Goal: Task Accomplishment & Management: Use online tool/utility

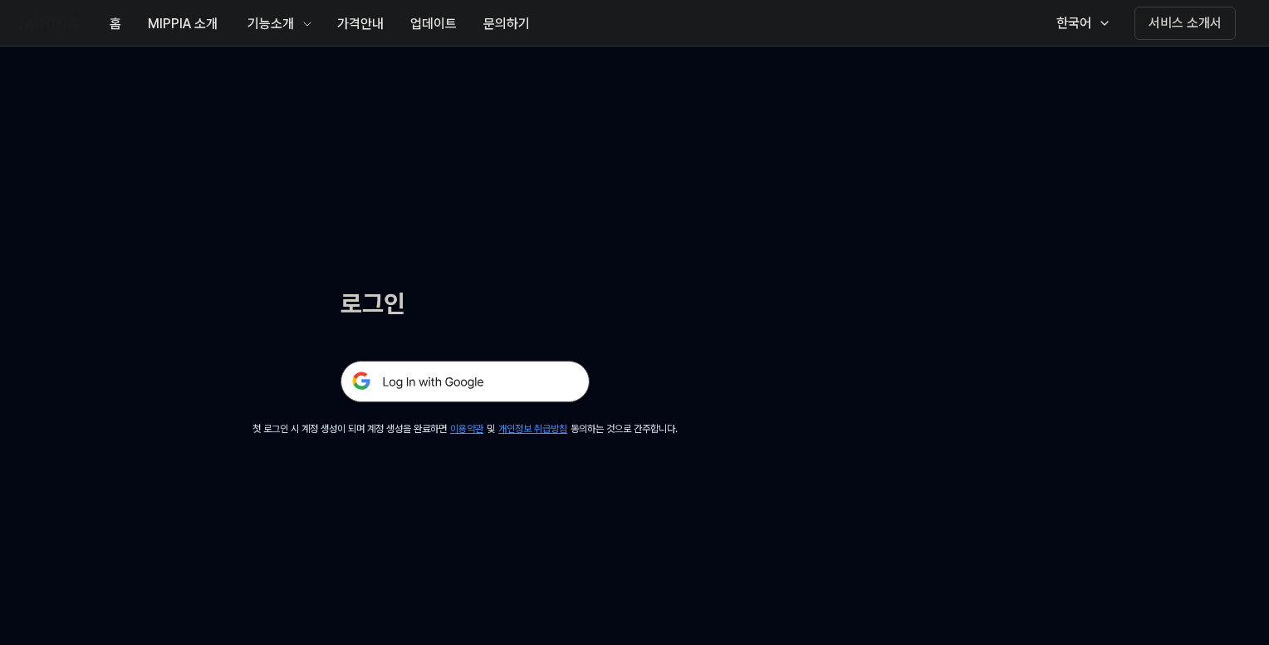
click at [474, 380] on img at bounding box center [465, 382] width 249 height 42
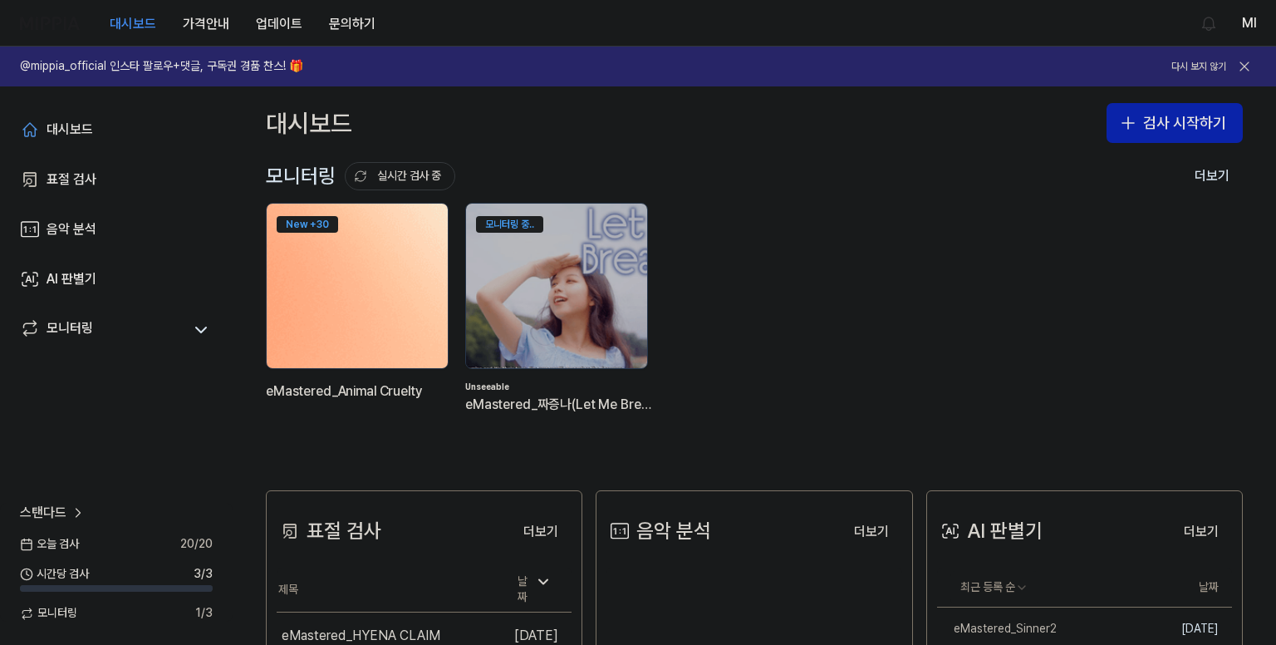
click at [338, 253] on img at bounding box center [357, 285] width 199 height 181
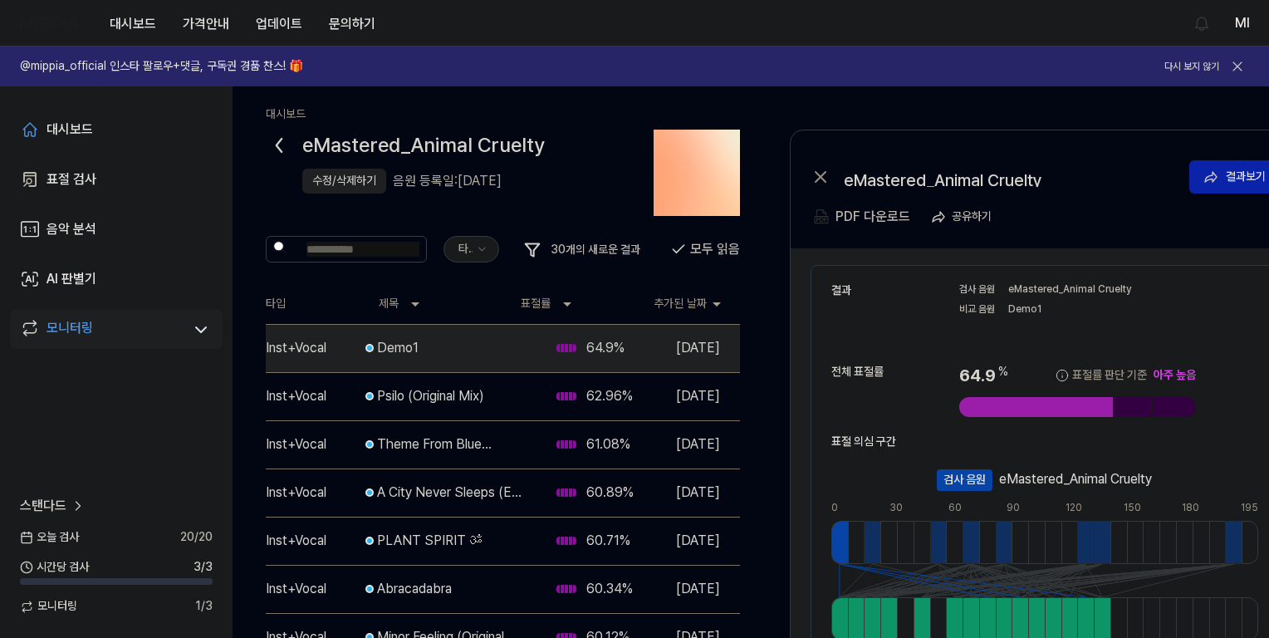
click at [317, 179] on div "수정/삭제하기" at bounding box center [344, 181] width 64 height 17
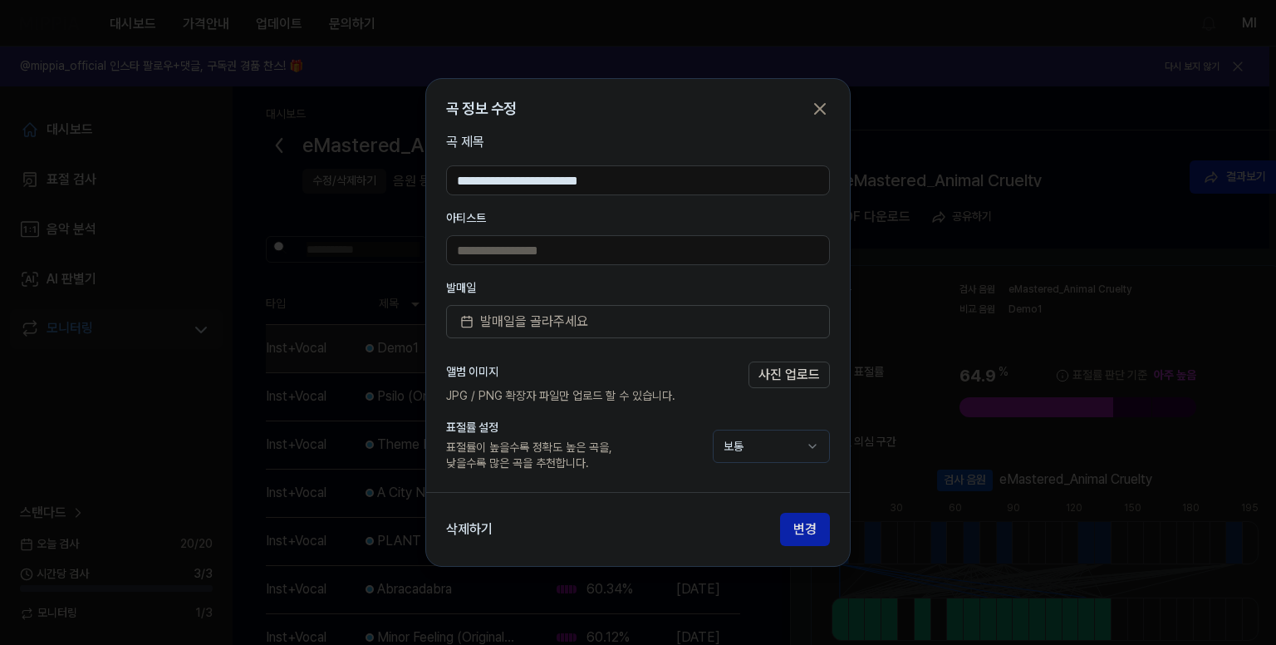
click at [519, 253] on input "text" at bounding box center [638, 250] width 384 height 30
type input "*********"
click at [527, 180] on input "**********" at bounding box center [638, 180] width 384 height 30
type input "**********"
click at [547, 326] on span "발매일을 골라주세요" at bounding box center [534, 322] width 108 height 20
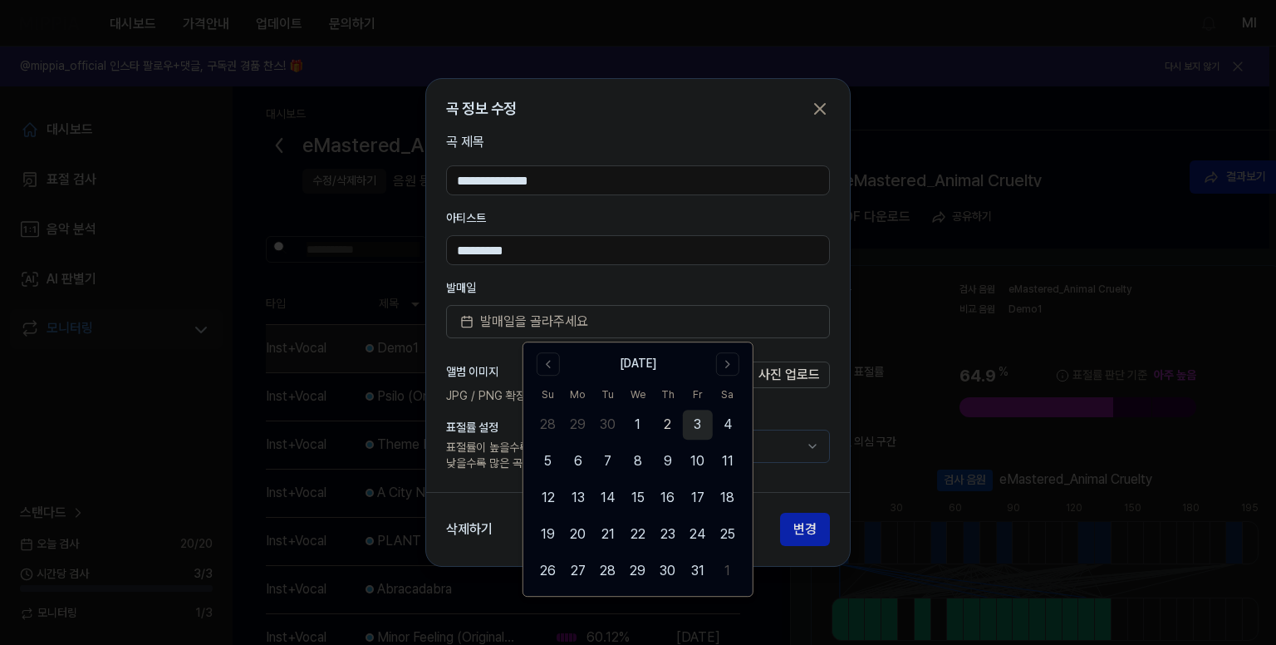
click at [698, 420] on button "3" at bounding box center [698, 425] width 30 height 30
click at [766, 282] on label "발매일" at bounding box center [638, 288] width 384 height 12
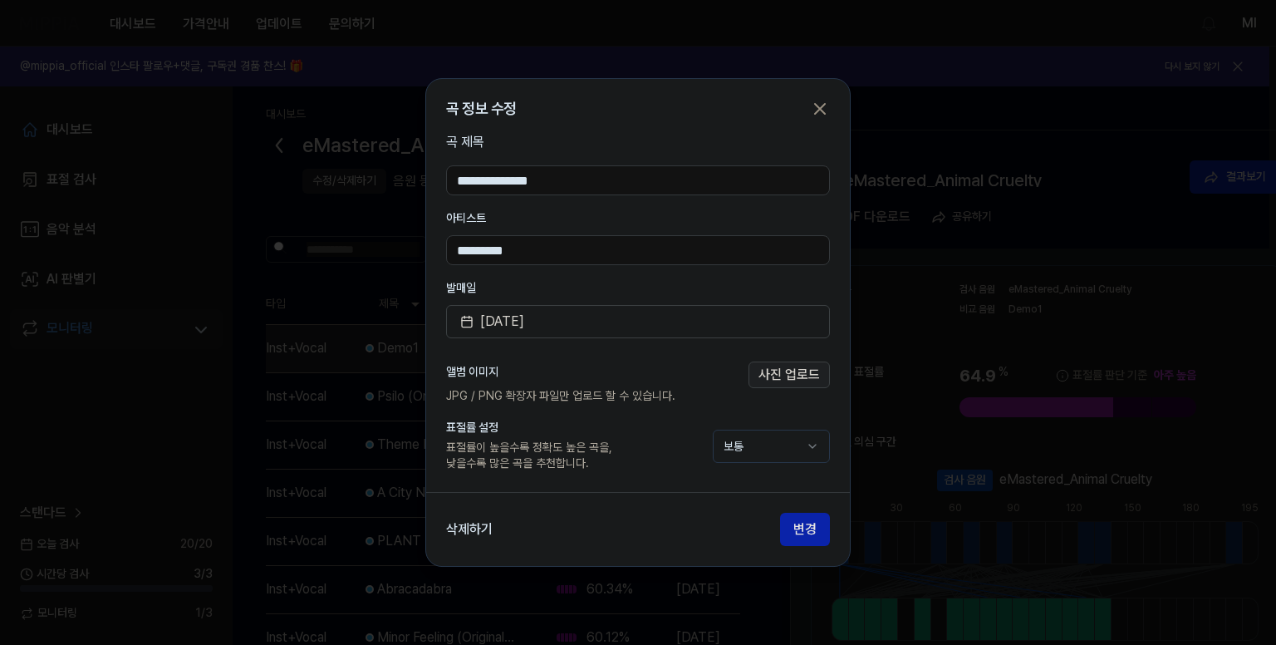
click at [794, 373] on button "사진 업로드" at bounding box center [788, 374] width 81 height 27
click at [788, 445] on body "대시보드 가격안내 업데이트 문의하기 Ml @mippia_official 인스타 팔로우+댓글, 구독권 경품 찬스! 🎁 다시 보지 않기 대시보드 …" at bounding box center [634, 322] width 1269 height 645
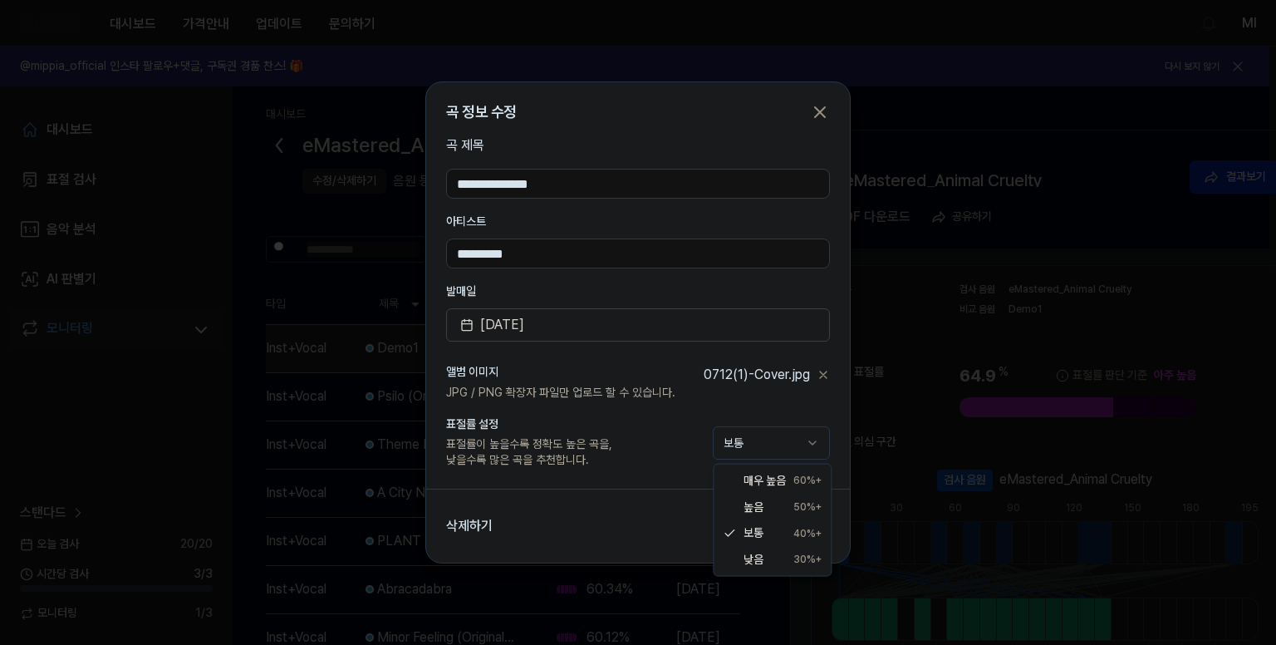
select select "**"
click at [802, 524] on button "변경" at bounding box center [805, 525] width 50 height 33
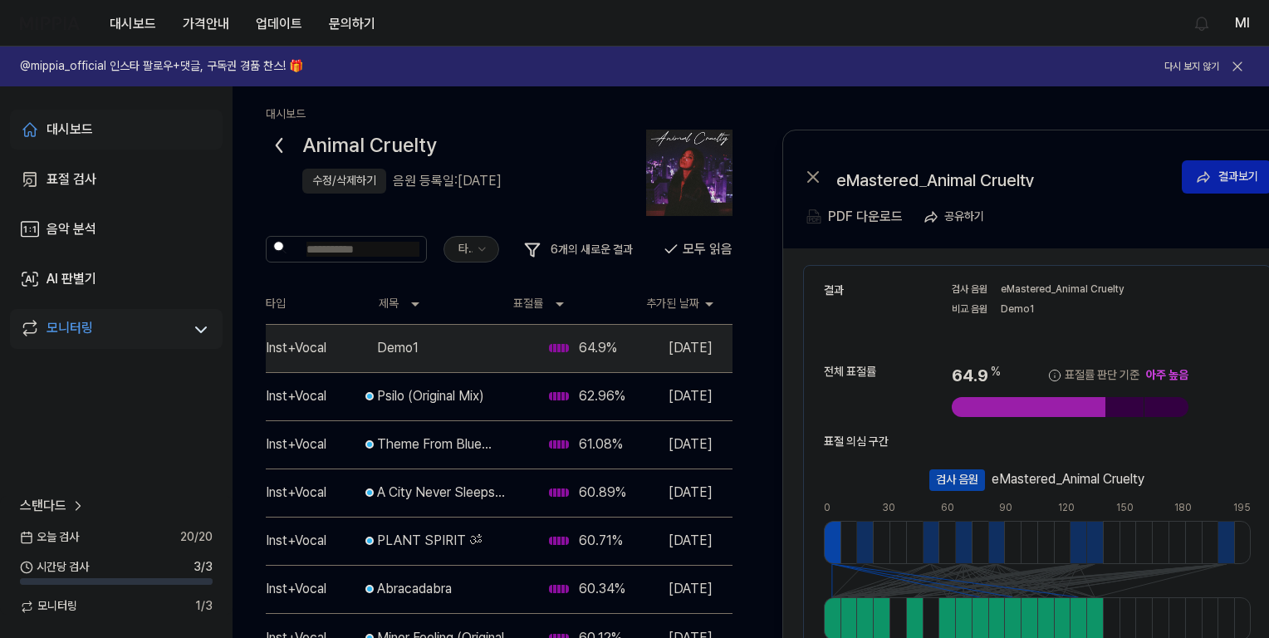
click at [78, 125] on div "대시보드" at bounding box center [70, 130] width 47 height 20
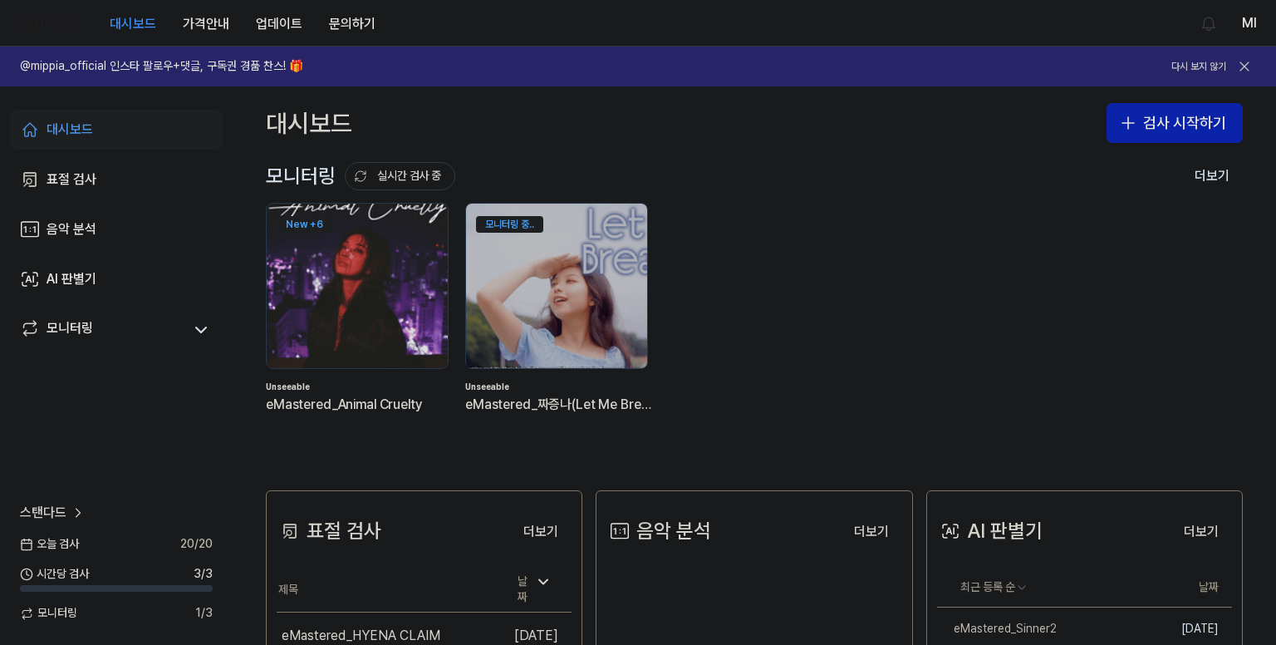
click at [344, 262] on img at bounding box center [357, 285] width 199 height 181
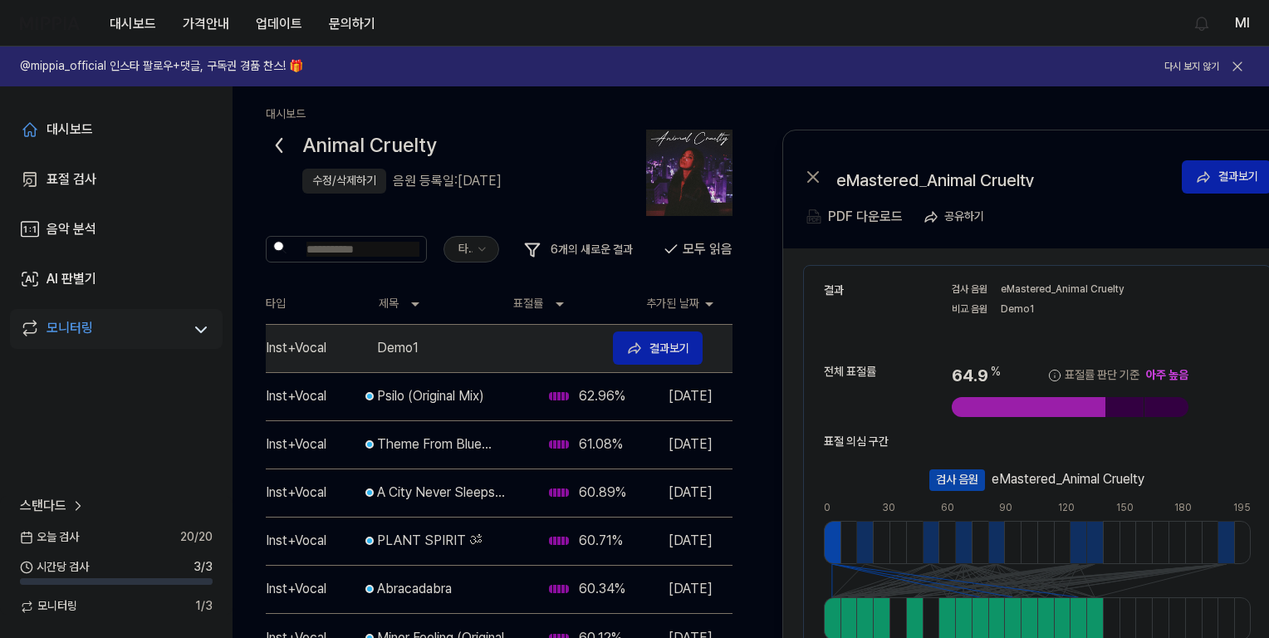
click at [536, 350] on div "Demo1" at bounding box center [488, 348] width 223 height 20
click at [655, 347] on div "결과보기" at bounding box center [670, 348] width 40 height 18
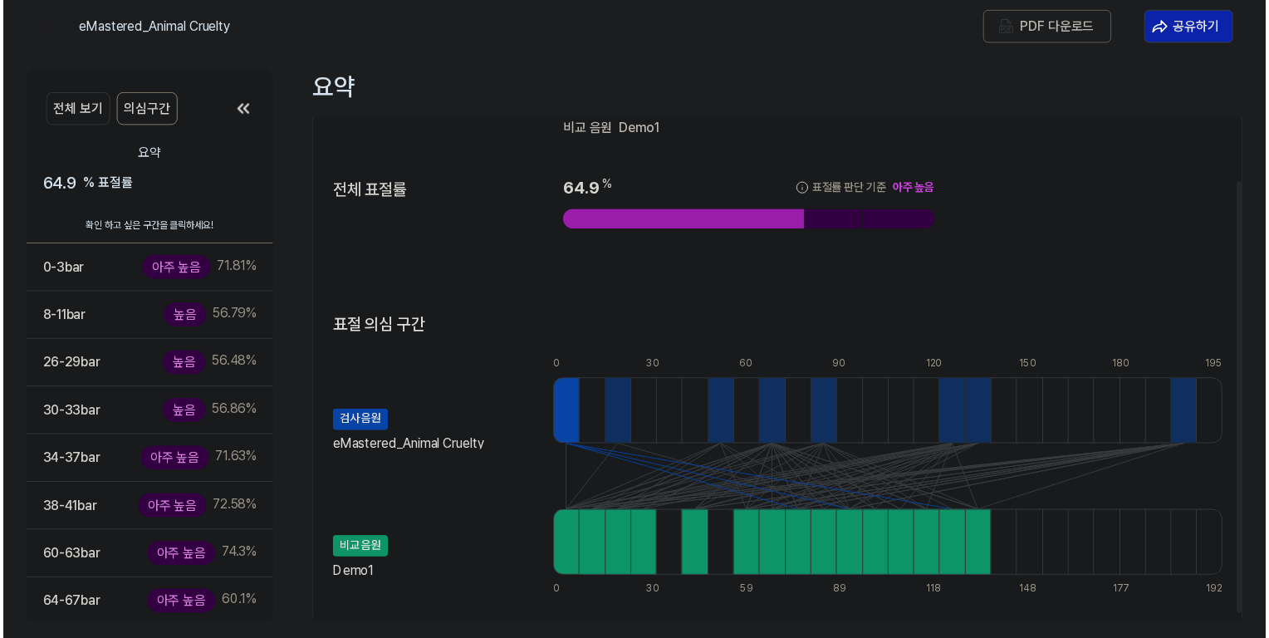
scroll to position [84, 0]
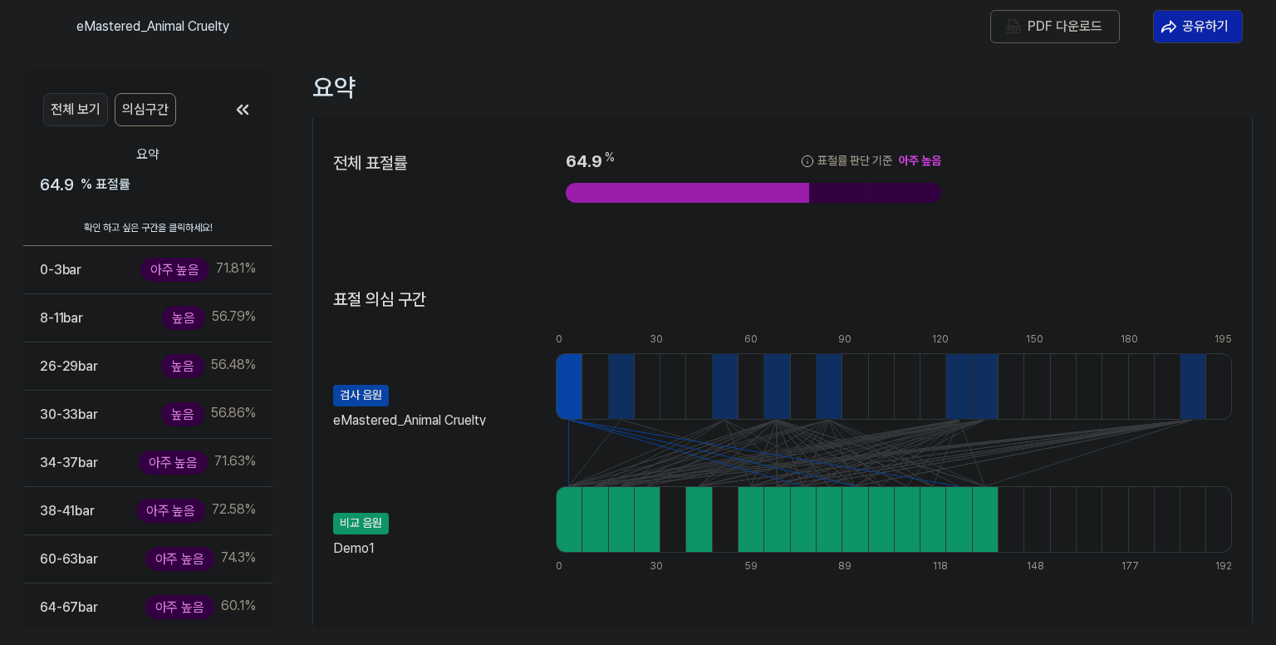
click at [55, 111] on button "전체 보기" at bounding box center [75, 109] width 65 height 33
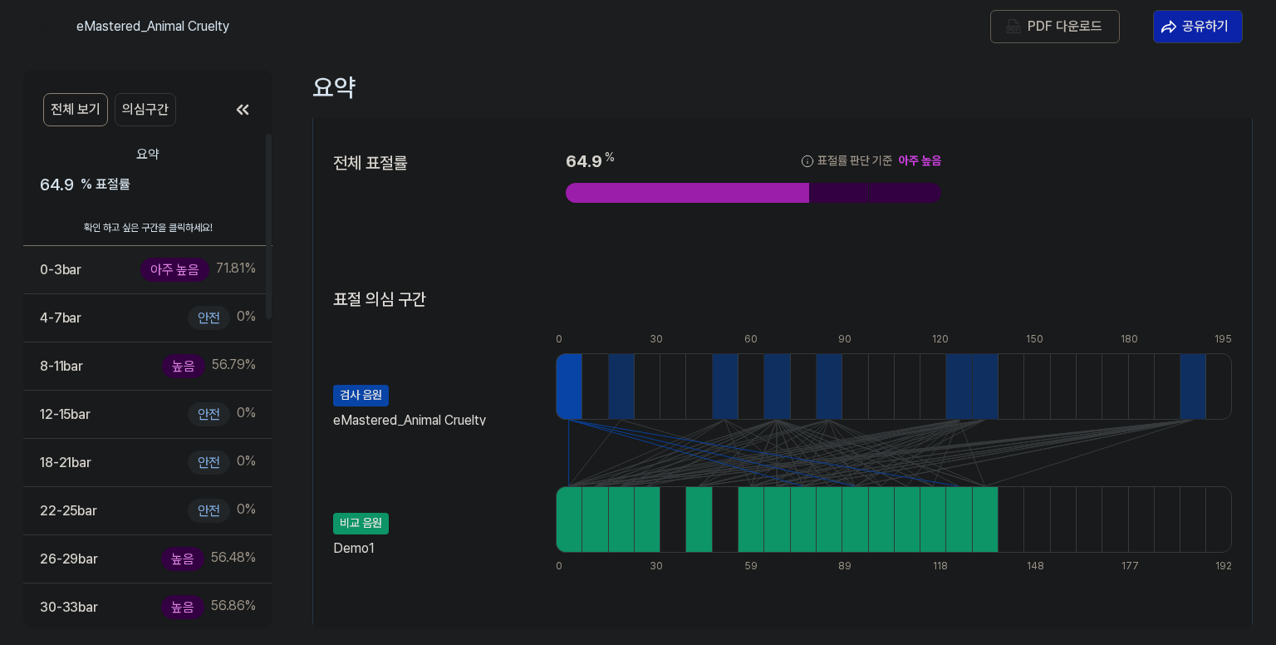
click at [92, 273] on div "0-3 bar 아주 높음 71.81 %" at bounding box center [148, 270] width 216 height 24
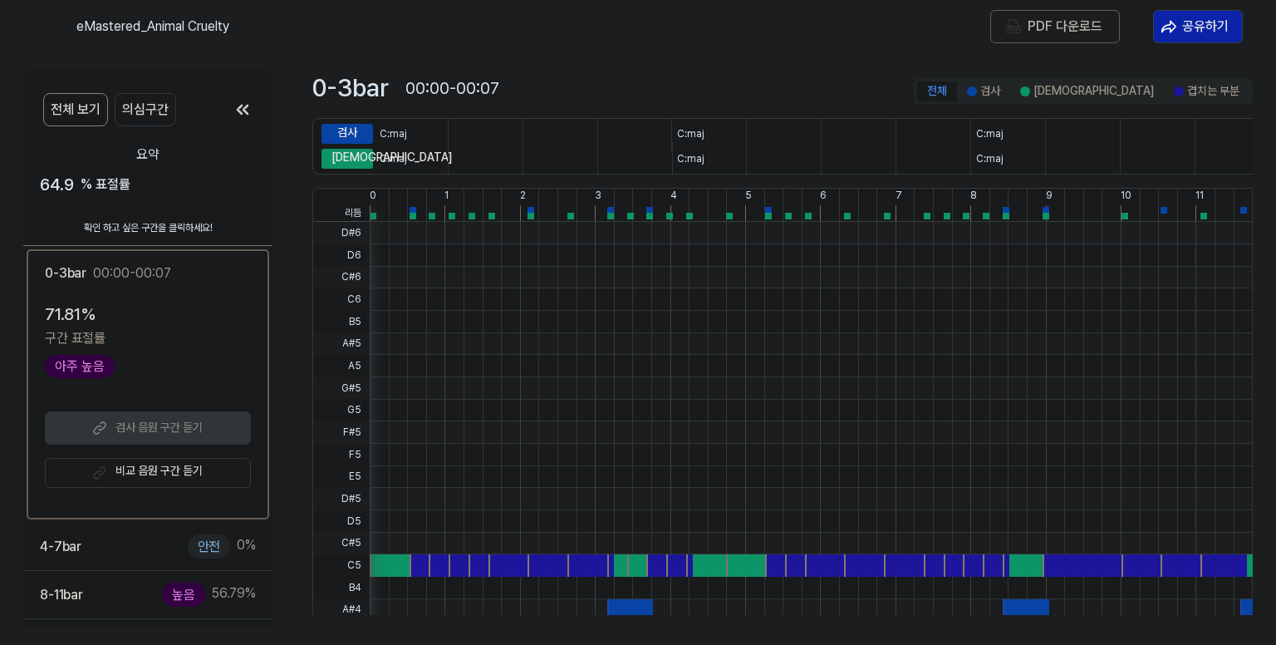
click at [246, 106] on icon at bounding box center [243, 110] width 10 height 8
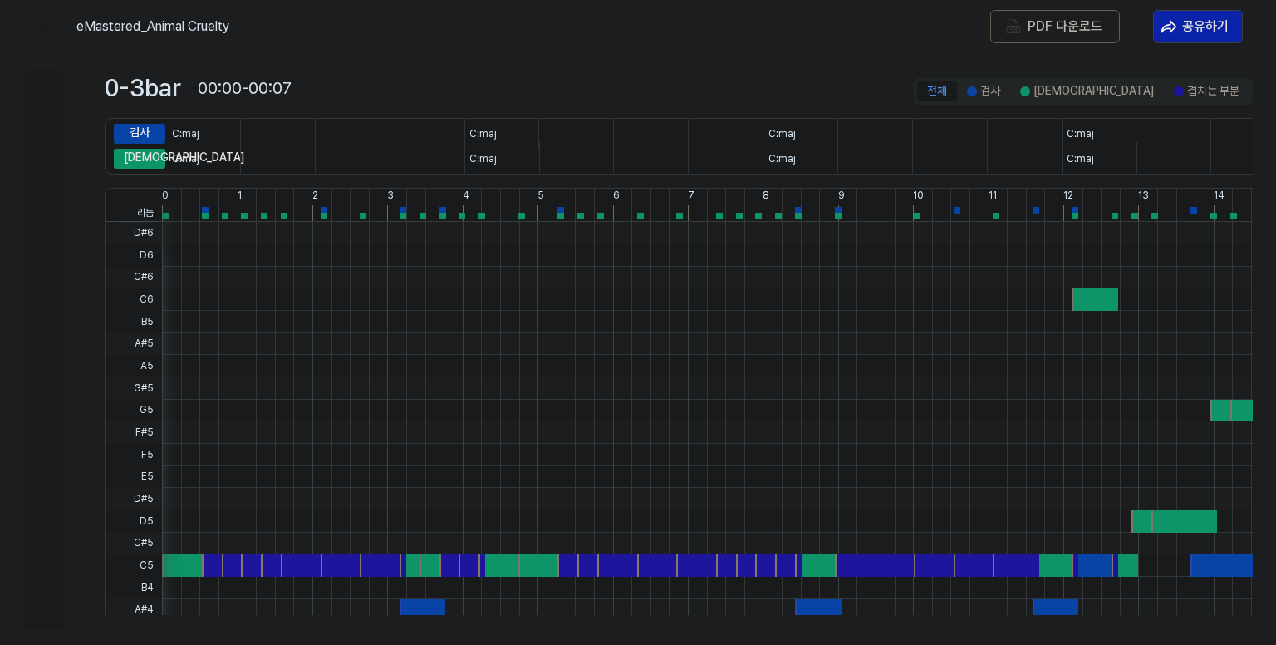
click at [125, 29] on div "eMastered_Animal Cruelty" at bounding box center [159, 27] width 166 height 20
click at [183, 24] on div "eMastered_Animal Cruelty" at bounding box center [159, 27] width 166 height 20
drag, startPoint x: 292, startPoint y: 96, endPoint x: 199, endPoint y: 104, distance: 94.2
click at [285, 99] on div "00:00-00:07" at bounding box center [245, 88] width 94 height 27
click at [38, 124] on div at bounding box center [44, 349] width 42 height 558
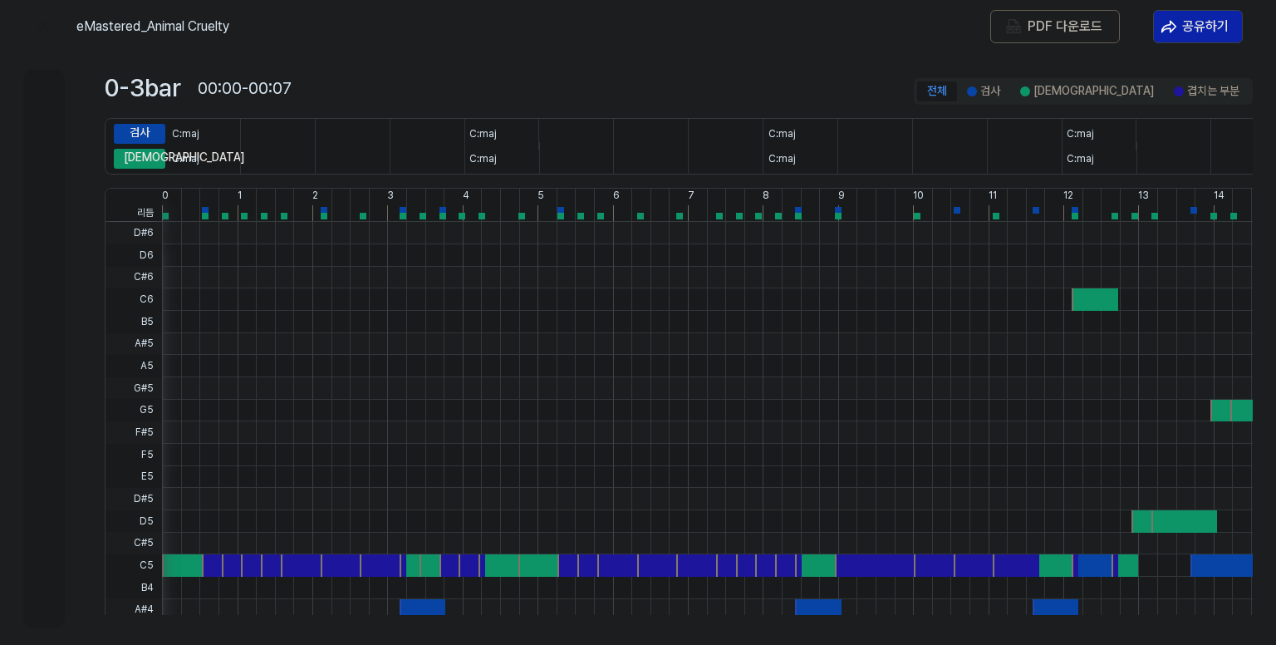
click at [56, 212] on div at bounding box center [44, 349] width 42 height 558
drag, startPoint x: 105, startPoint y: 259, endPoint x: 250, endPoint y: 287, distance: 148.1
click at [128, 265] on div "리듬 0 1 2 3 4 5 6 7 8 9 10 11 12 13 14 15 16 D#6 D6 C#6 C6 B5 A#5 A5 G#5 G5 F#5 …" at bounding box center [733, 437] width 1256 height 498
drag, startPoint x: 545, startPoint y: 351, endPoint x: 729, endPoint y: 403, distance: 191.7
click at [729, 222] on div at bounding box center [761, 222] width 1198 height 0
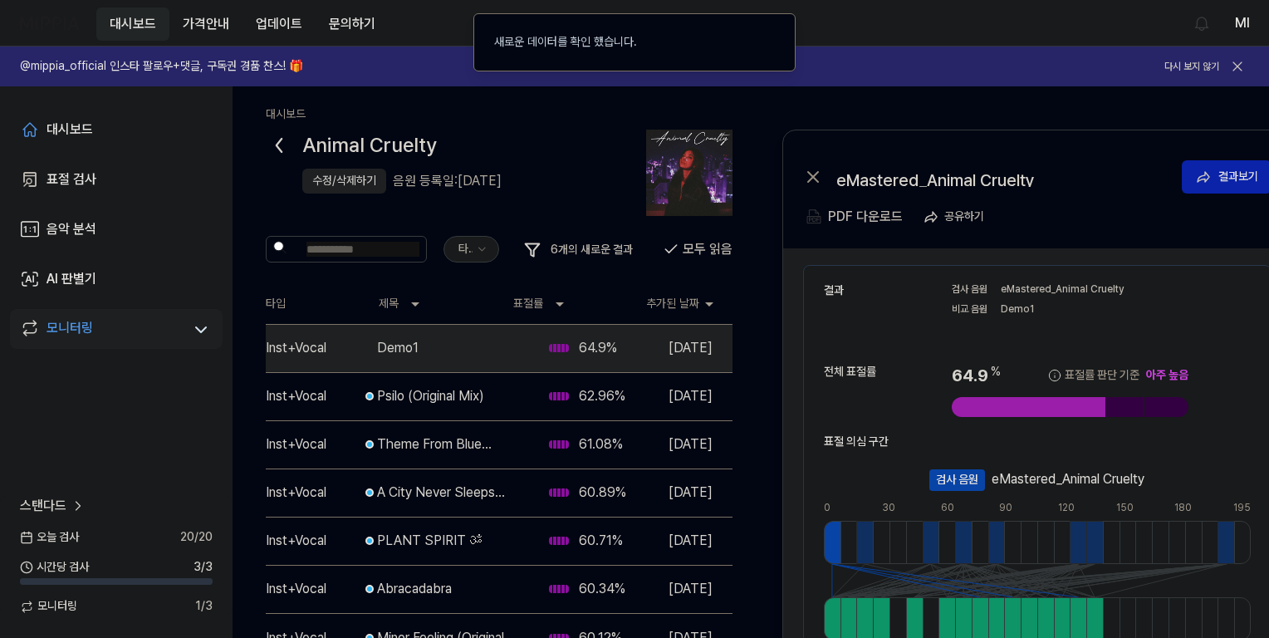
click at [131, 21] on button "대시보드" at bounding box center [132, 23] width 73 height 33
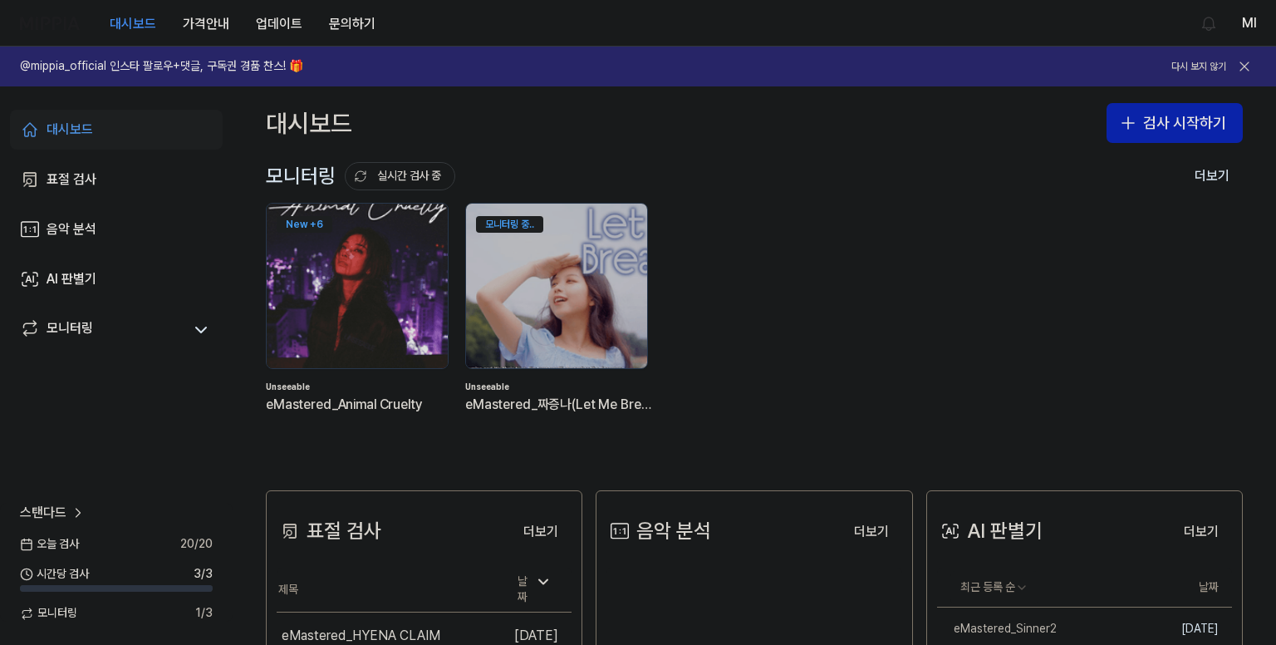
click at [359, 279] on img at bounding box center [357, 285] width 199 height 181
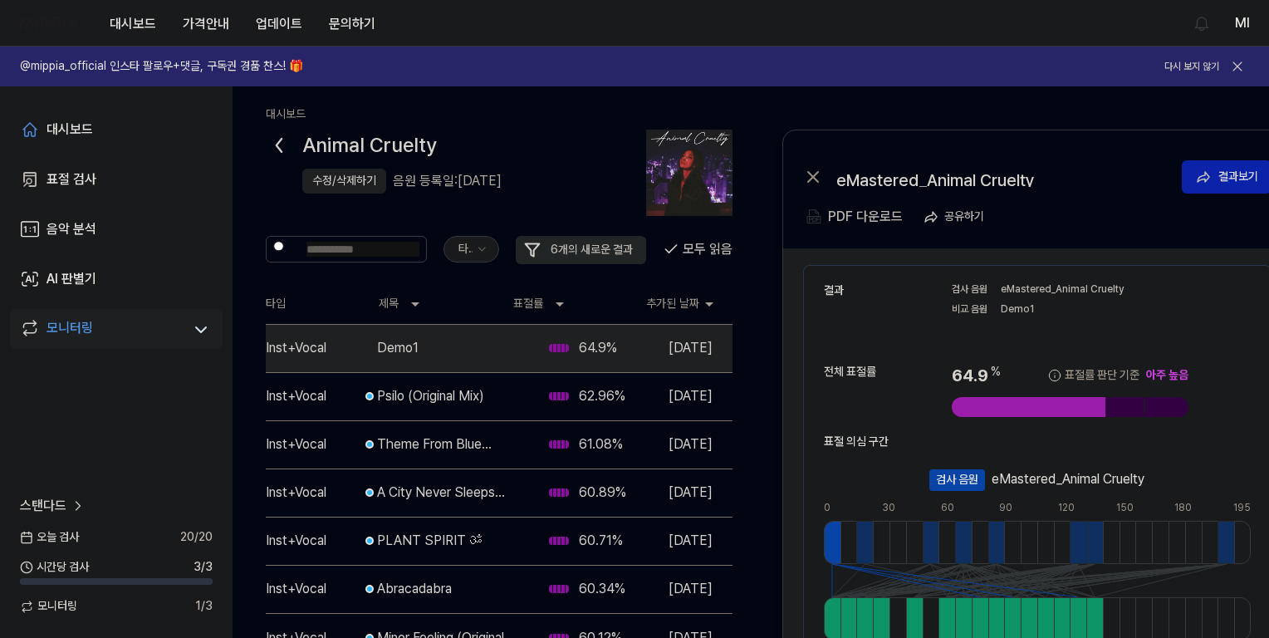
click at [541, 250] on button "6 개의 새로운 결과" at bounding box center [581, 250] width 130 height 28
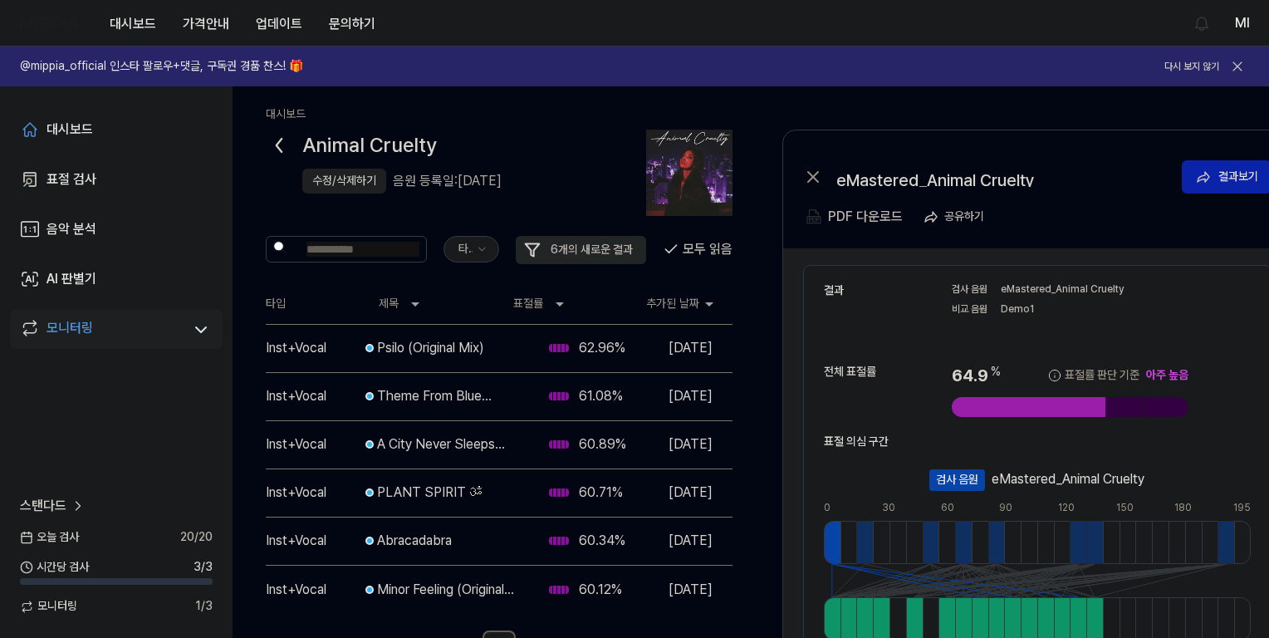
click at [556, 245] on button "6 개의 새로운 결과" at bounding box center [581, 250] width 130 height 28
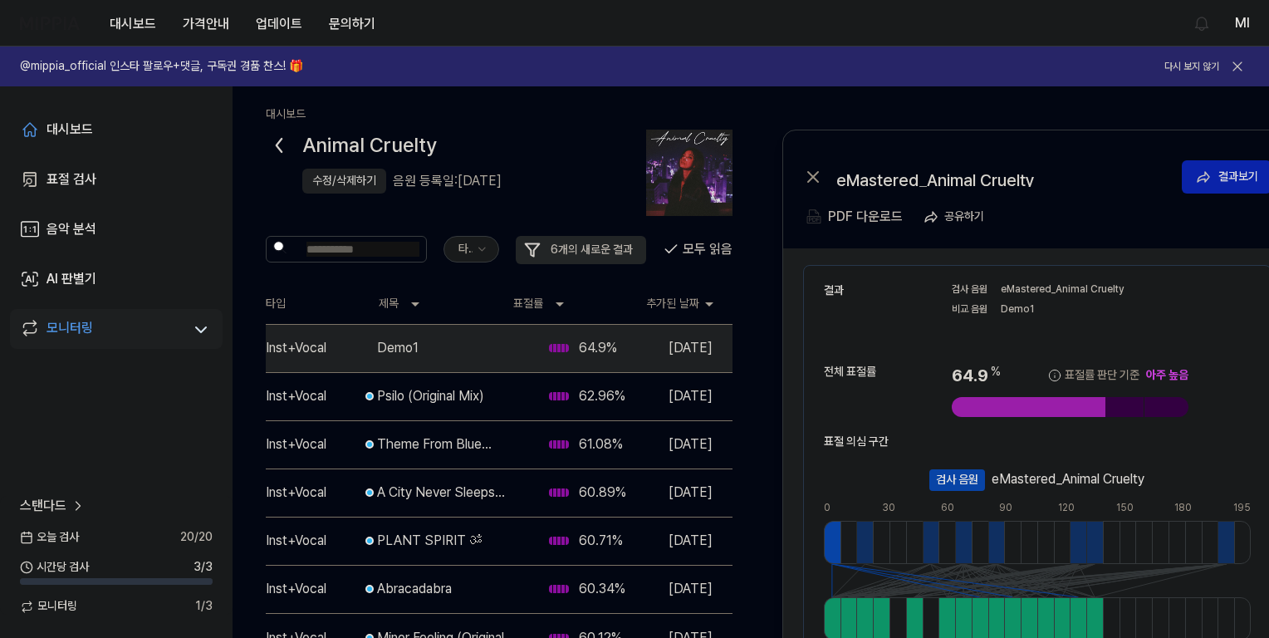
click at [556, 245] on button "6 개의 새로운 결과" at bounding box center [581, 250] width 130 height 28
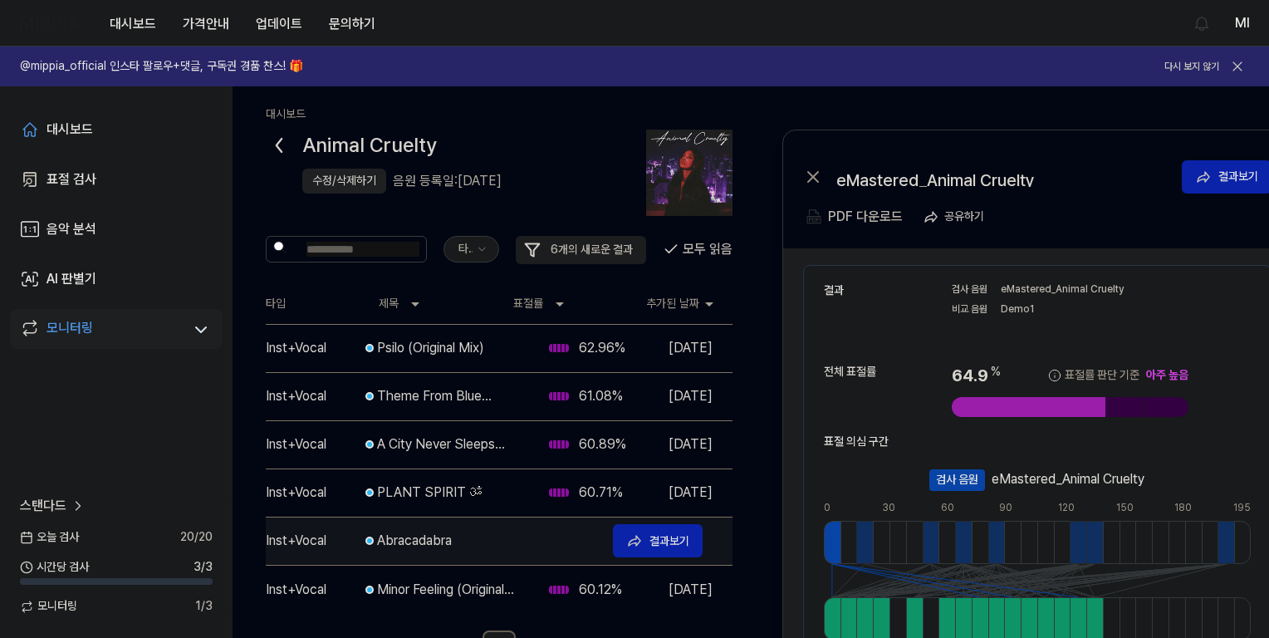
click at [420, 548] on div "Abracadabra" at bounding box center [488, 541] width 223 height 20
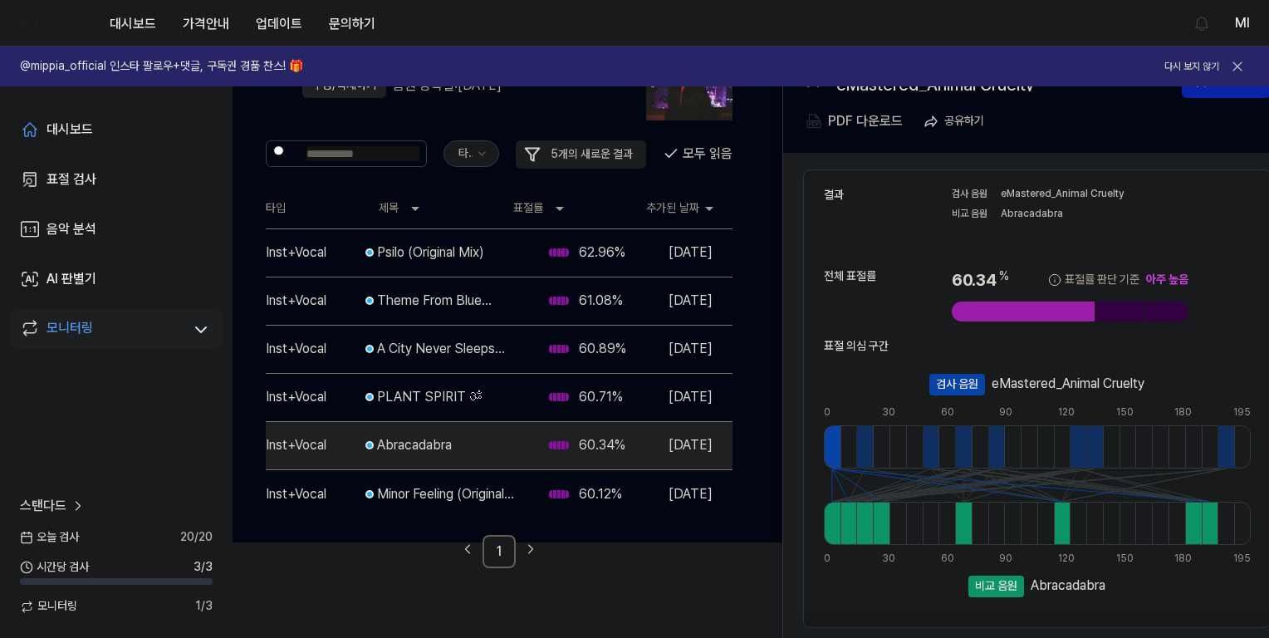
scroll to position [169, 0]
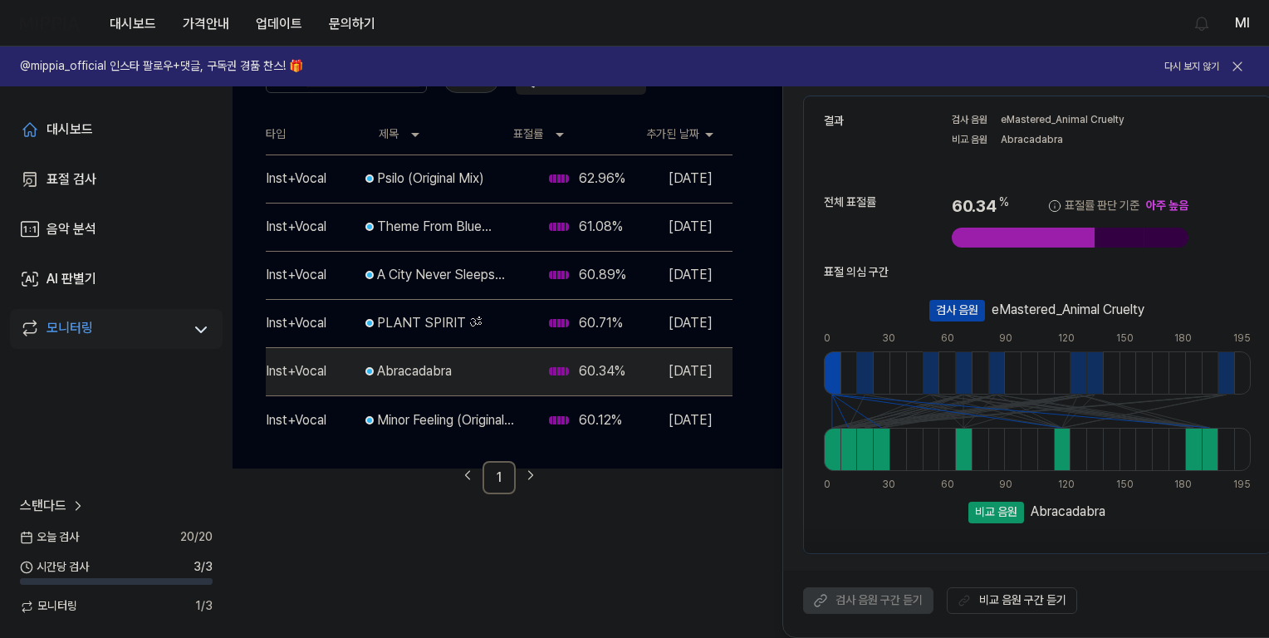
click at [1010, 598] on 듣기 "비교 음원 구간 듣기" at bounding box center [1012, 600] width 130 height 27
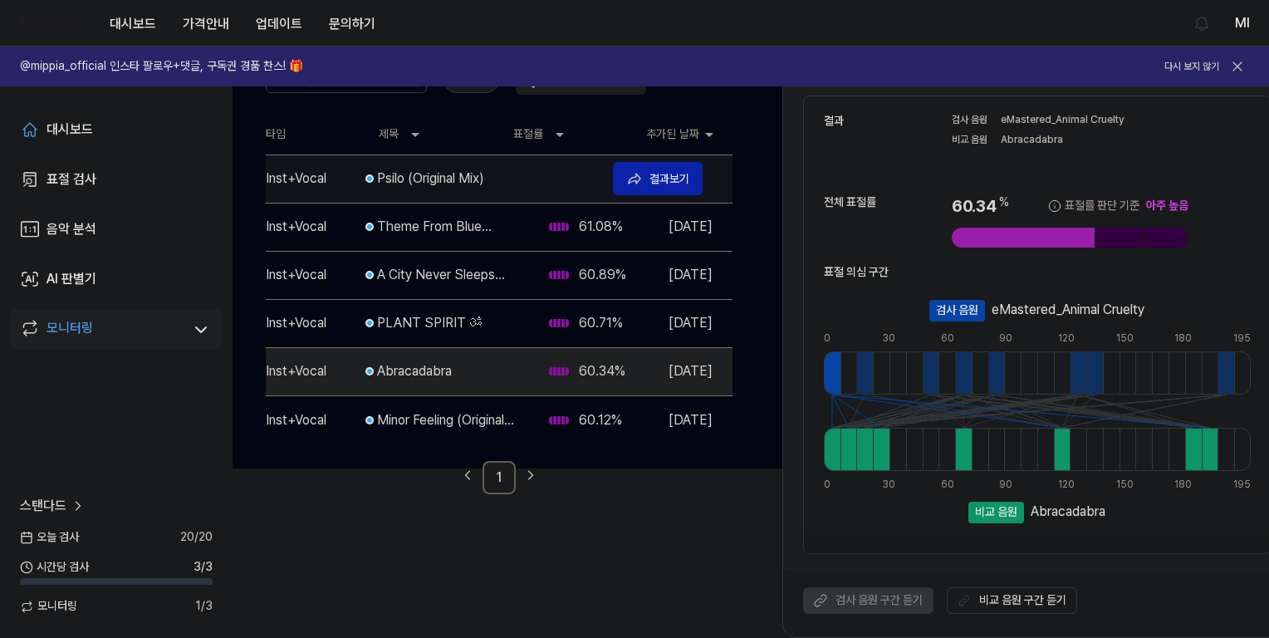
click at [434, 177] on div "Psilo (Original Mix)" at bounding box center [488, 179] width 223 height 20
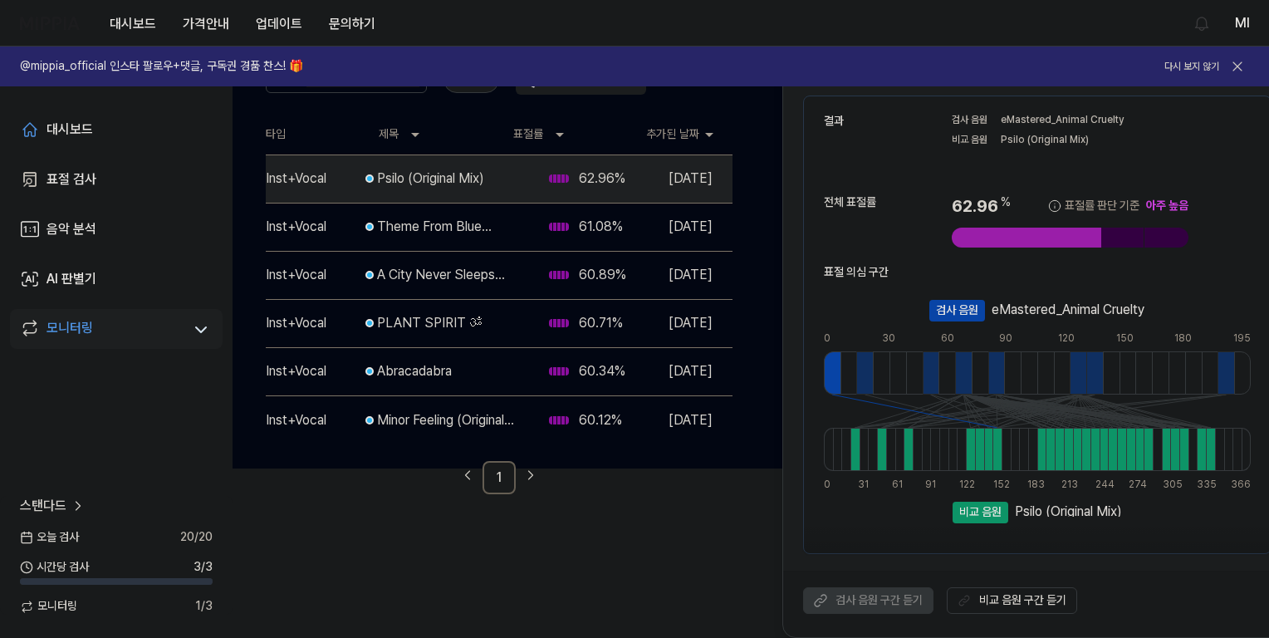
click at [1013, 602] on 듣기 "비교 음원 구간 듣기" at bounding box center [1012, 600] width 130 height 27
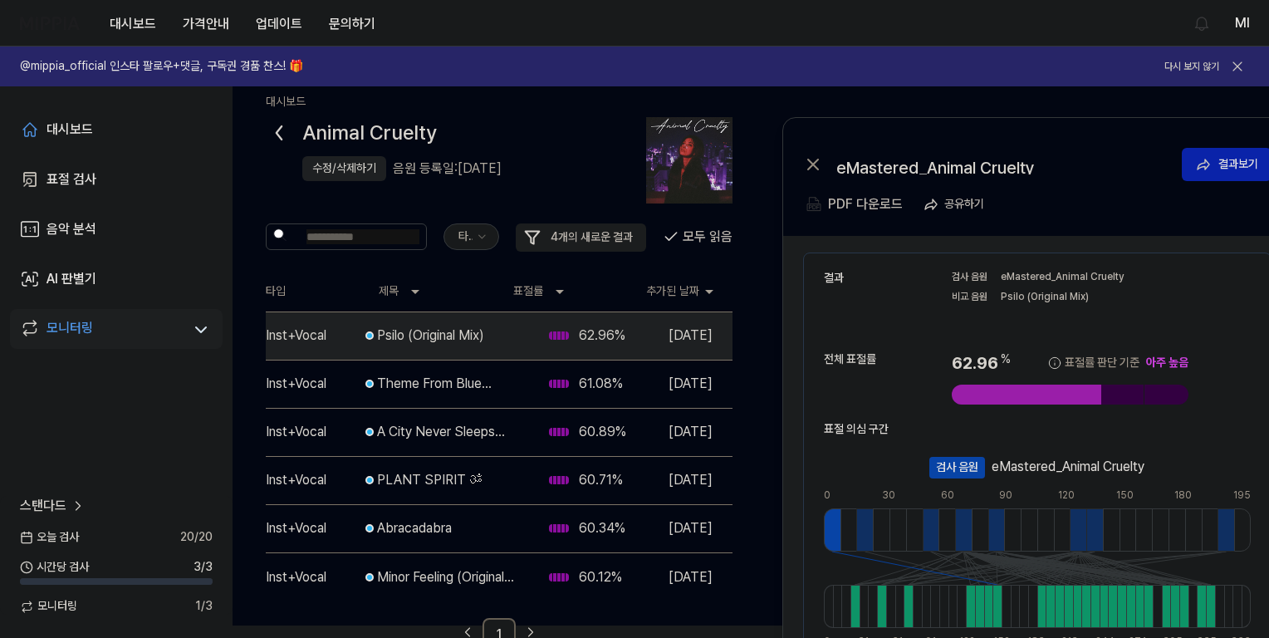
scroll to position [0, 0]
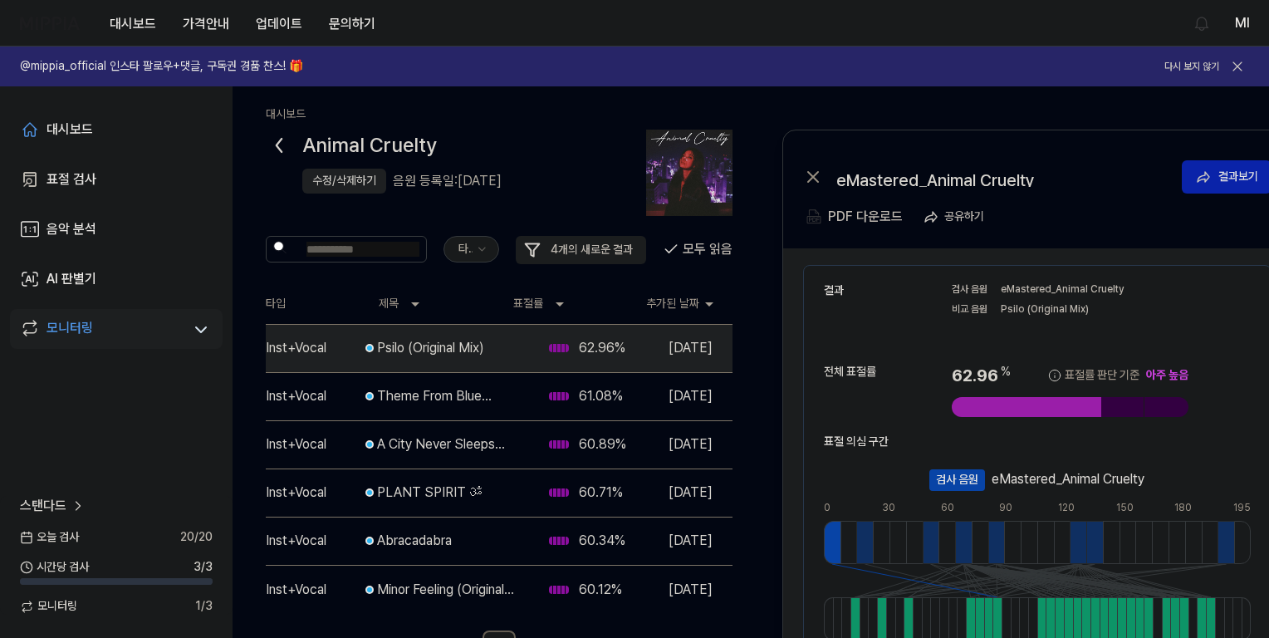
click at [348, 184] on div "수정/삭제하기" at bounding box center [344, 181] width 64 height 17
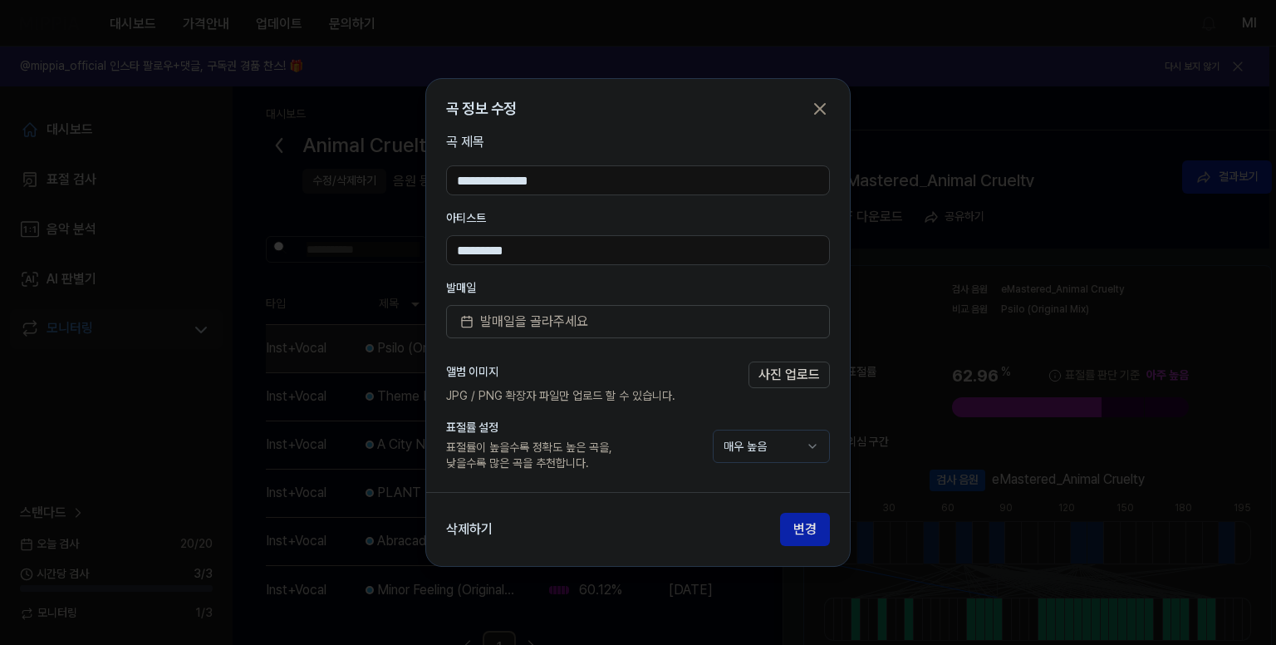
click at [758, 445] on body "대시보드 가격안내 업데이트 문의하기 Ml @mippia_official 인스타 팔로우+댓글, 구독권 경품 찬스! 🎁 다시 보지 않기 대시보드 …" at bounding box center [634, 322] width 1269 height 645
click at [807, 537] on button "변경" at bounding box center [805, 529] width 50 height 33
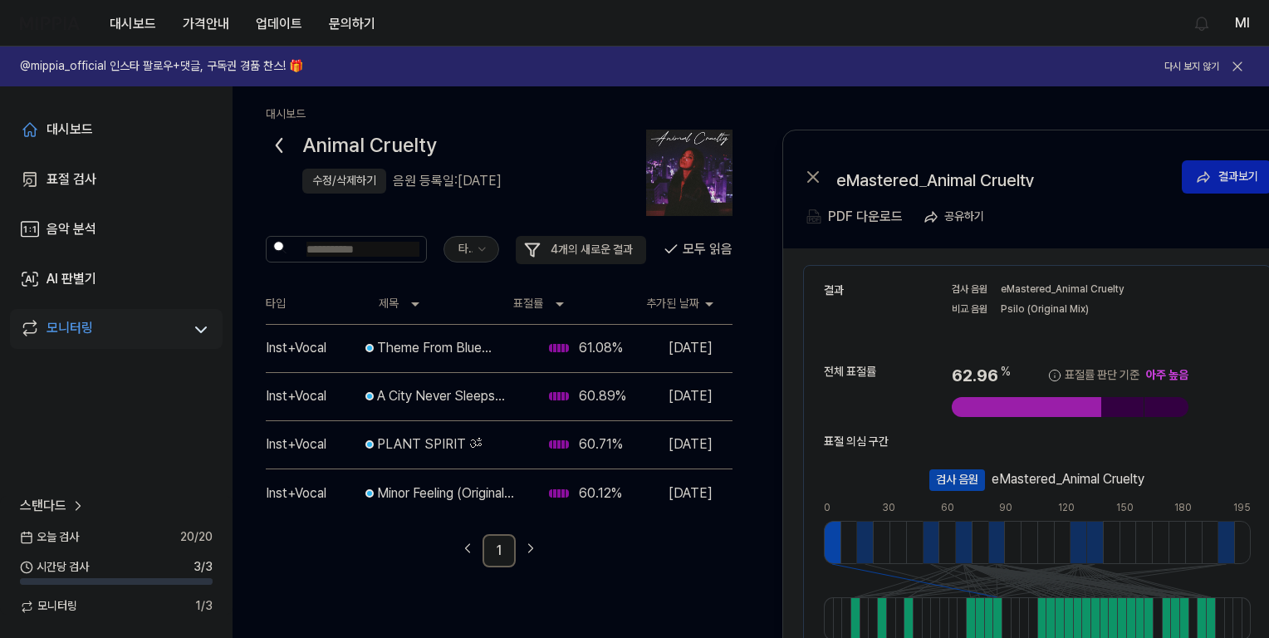
click at [410, 344] on div "Theme From Blue Cucaracha (D's Rednail Construction #4)" at bounding box center [449, 348] width 145 height 20
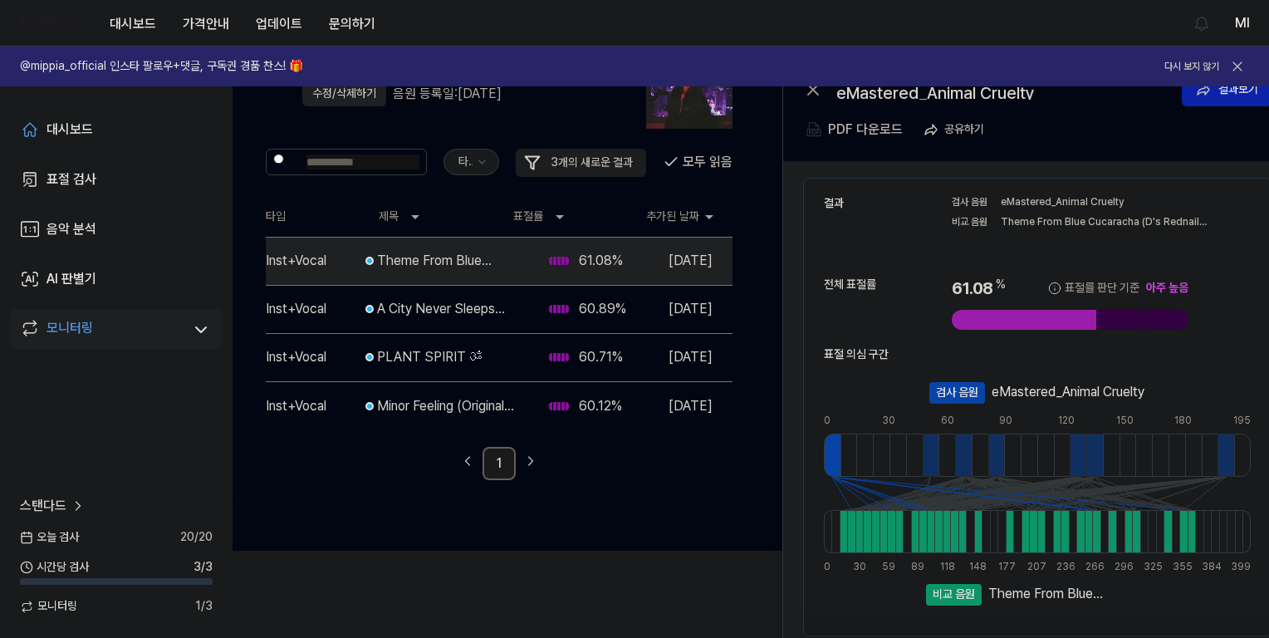
scroll to position [169, 0]
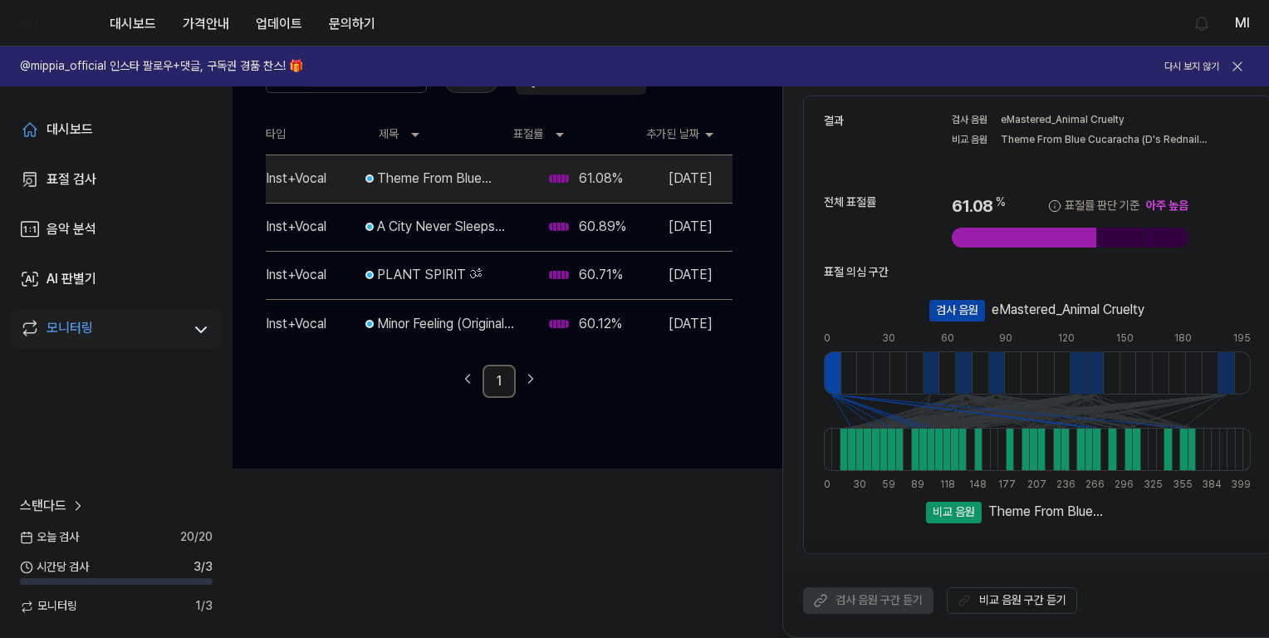
click at [1032, 600] on 듣기 "비교 음원 구간 듣기" at bounding box center [1012, 600] width 130 height 27
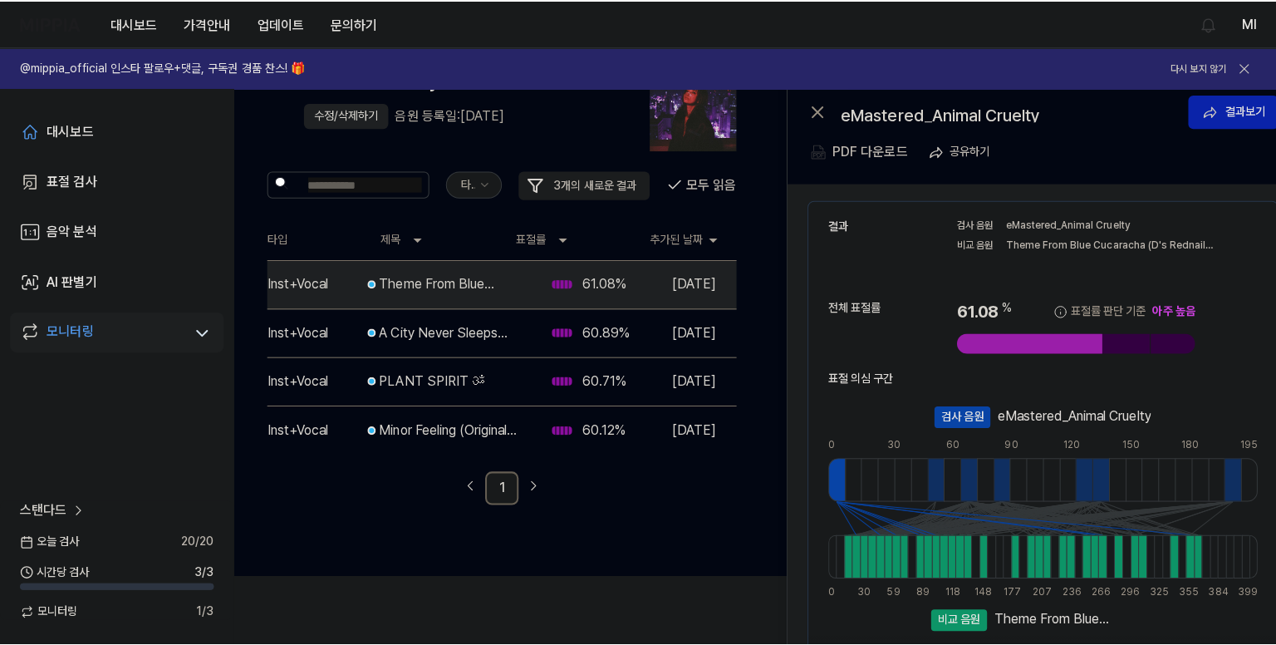
scroll to position [0, 0]
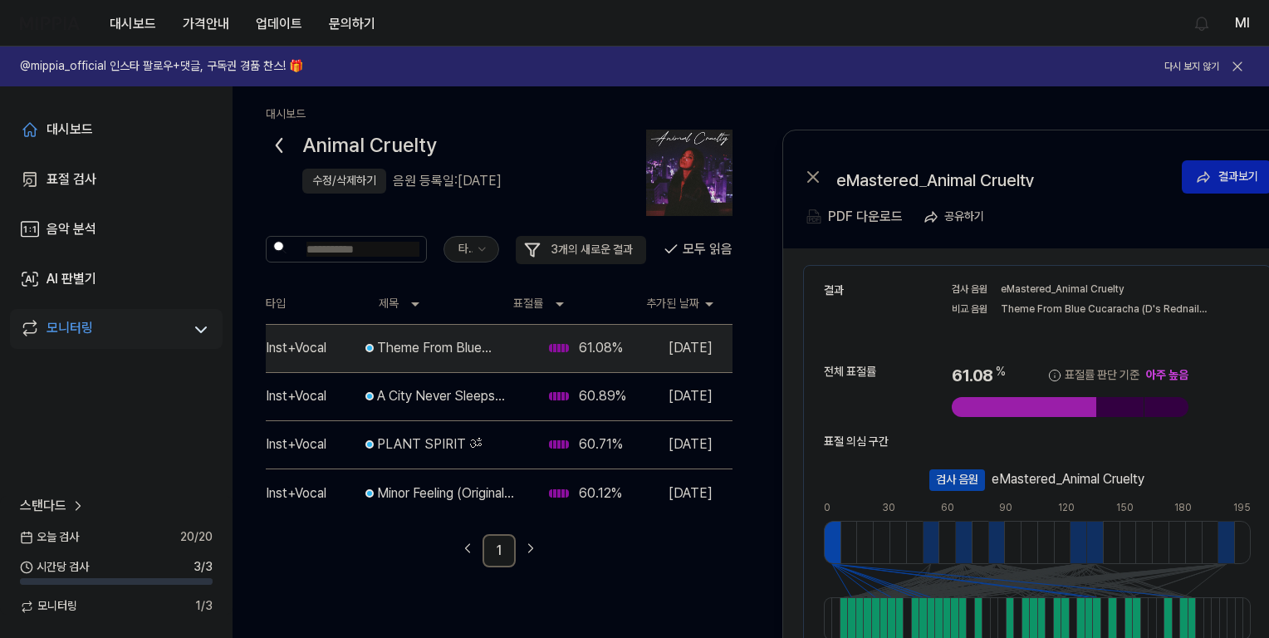
click at [1035, 483] on div "eMastered_Animal Cruelty" at bounding box center [1068, 479] width 153 height 20
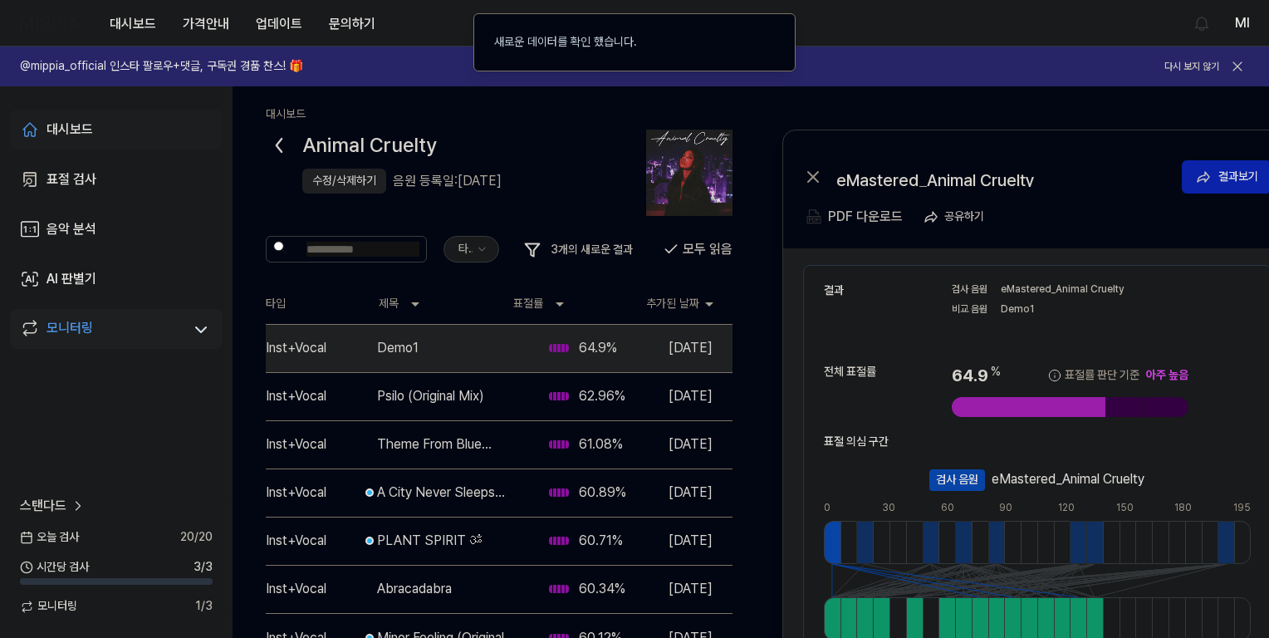
click at [82, 125] on div "대시보드" at bounding box center [70, 130] width 47 height 20
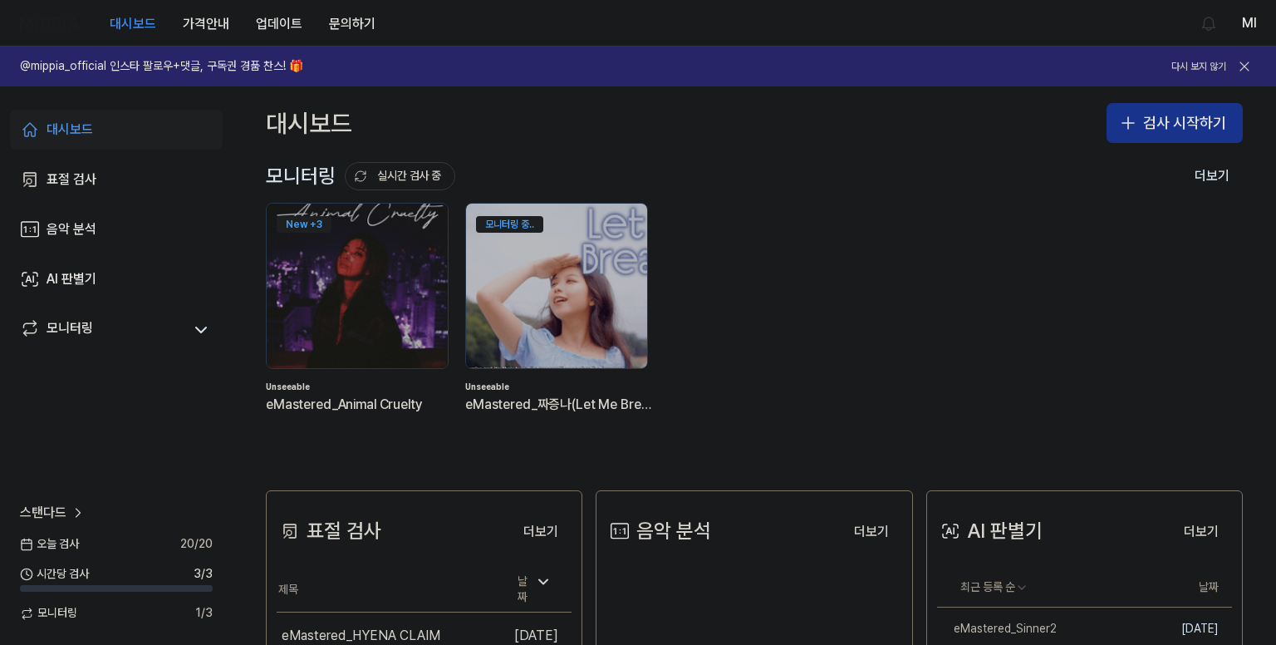
click at [1178, 124] on button "검사 시작하기" at bounding box center [1175, 123] width 136 height 40
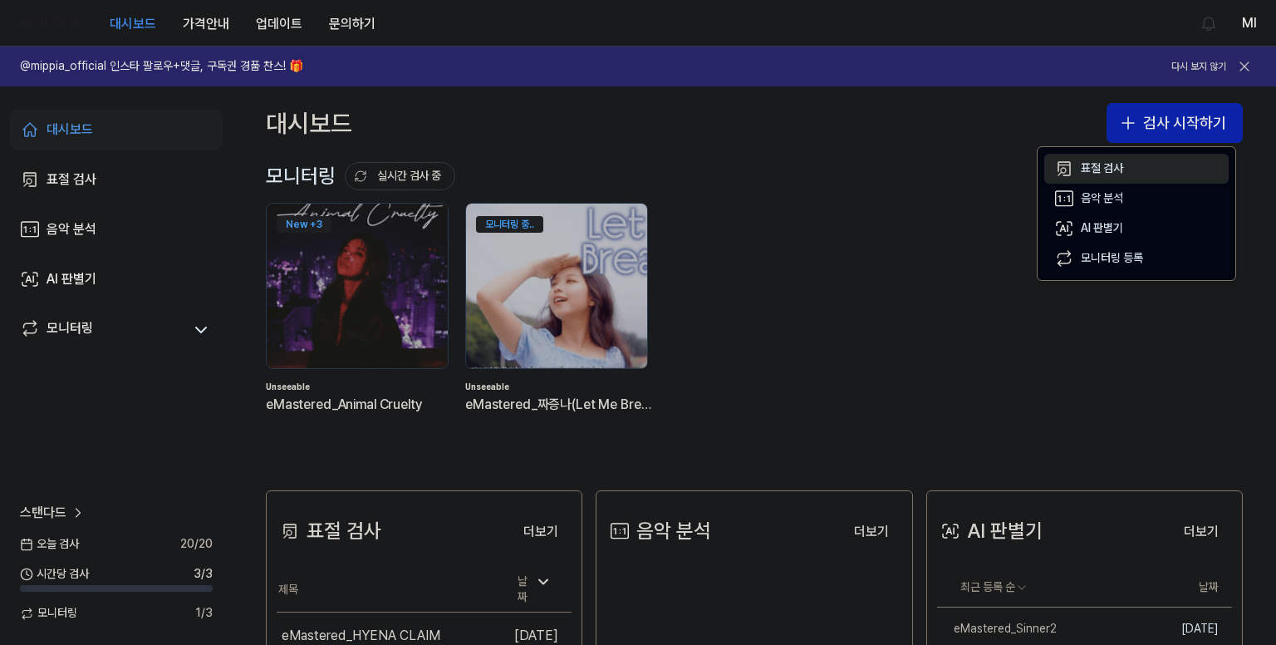
click at [1120, 164] on div "표절 검사" at bounding box center [1102, 168] width 42 height 17
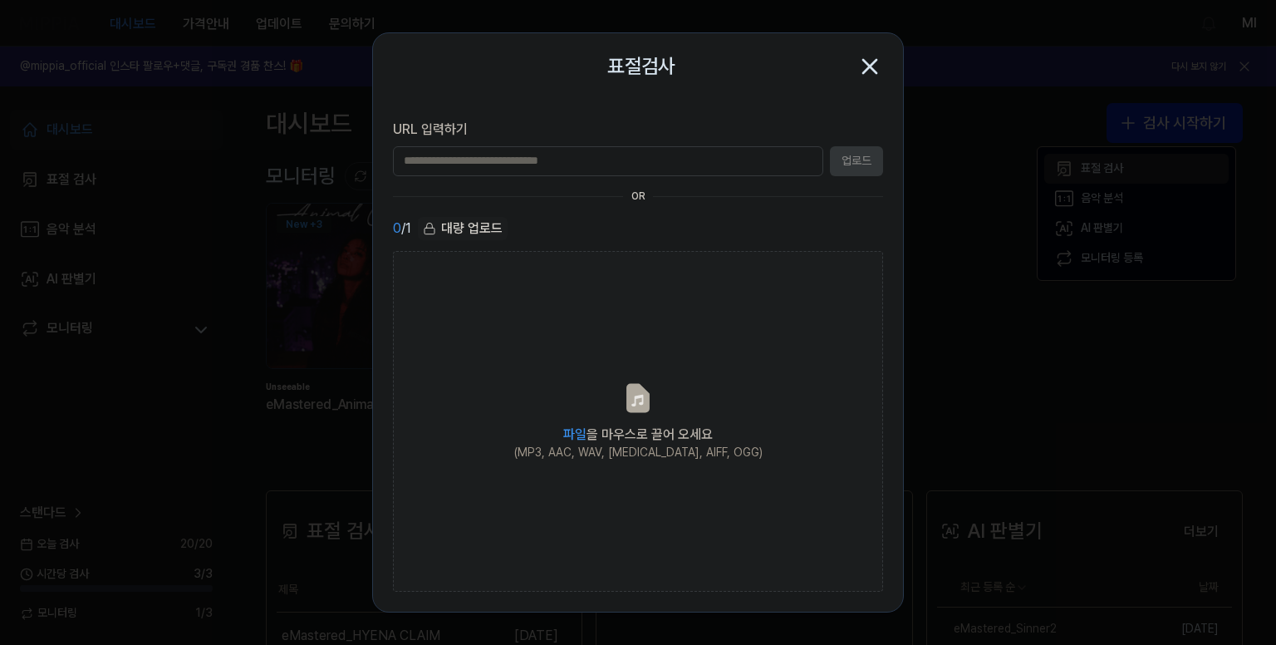
click at [1120, 164] on div at bounding box center [638, 322] width 1276 height 645
click at [588, 429] on span "파일 을 마우스로 끌어 오세요" at bounding box center [638, 434] width 150 height 16
click at [0, 0] on input "파일 을 마우스로 끌어 오세요 (MP3, AAC, WAV, [MEDICAL_DATA], AIFF, OGG)" at bounding box center [0, 0] width 0 height 0
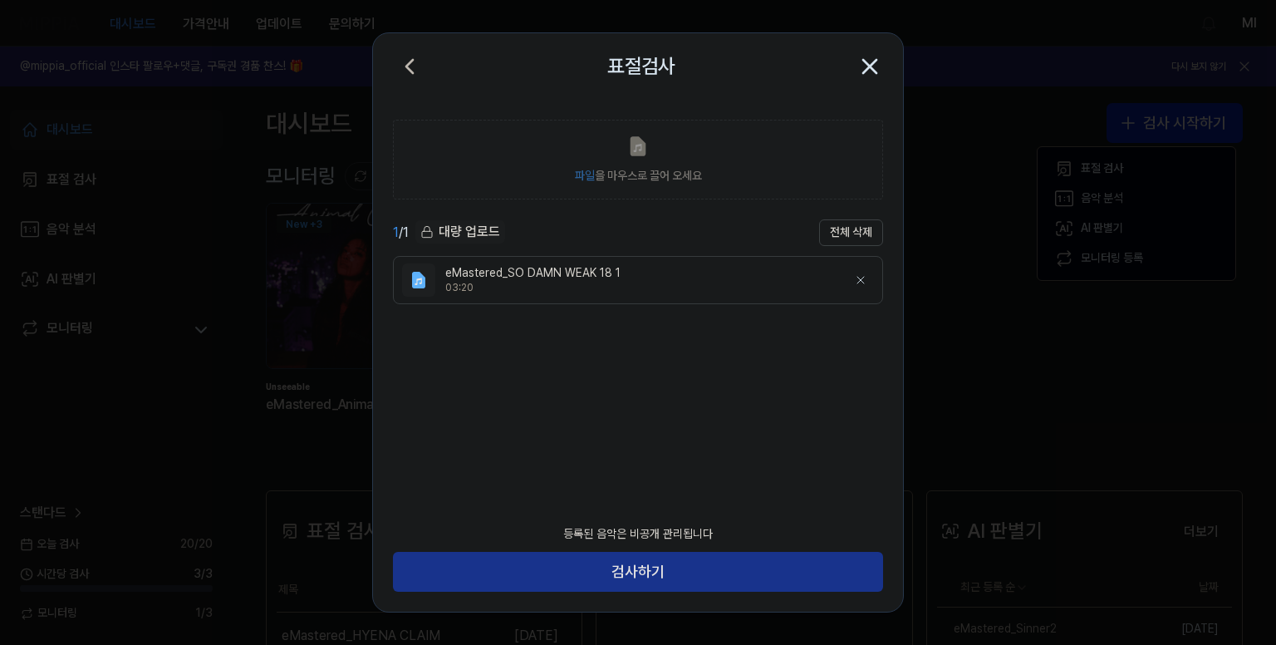
click at [642, 576] on button "검사하기" at bounding box center [638, 572] width 490 height 40
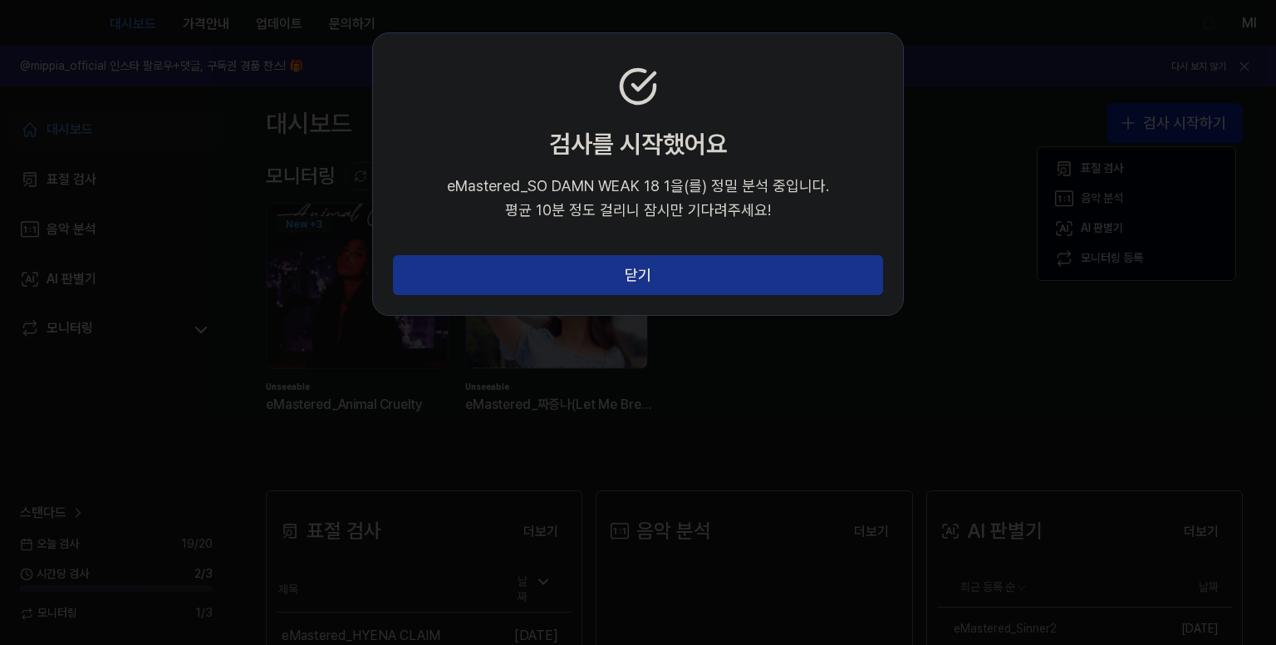
click at [645, 277] on button "닫기" at bounding box center [638, 275] width 490 height 40
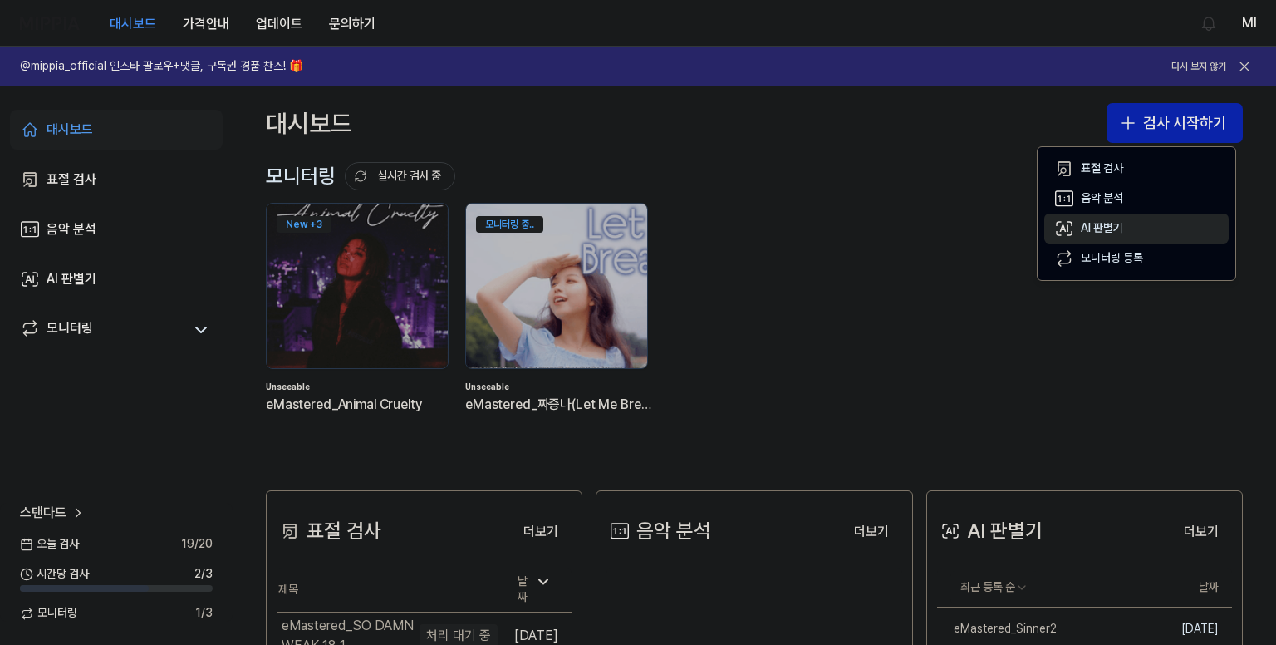
click at [1093, 222] on div "AI 판별기" at bounding box center [1102, 228] width 42 height 17
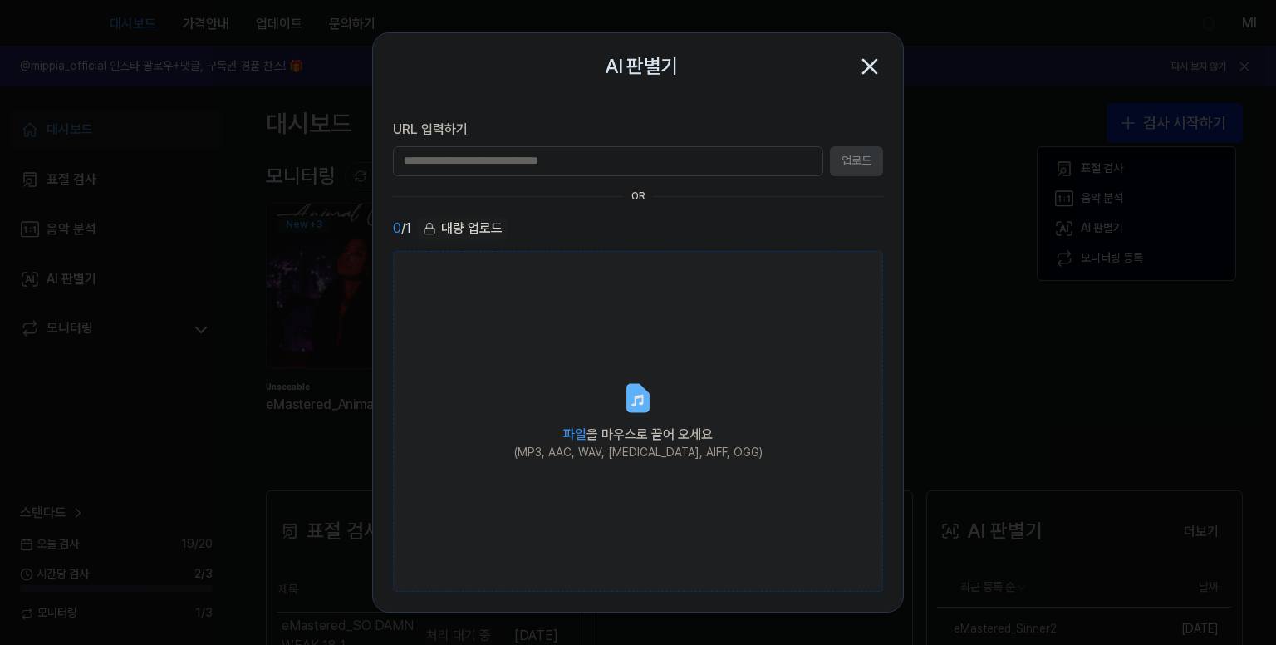
click at [616, 413] on label "파일 을 마우스로 끌어 오세요 (MP3, AAC, WAV, [MEDICAL_DATA], AIFF, OGG)" at bounding box center [638, 421] width 490 height 341
click at [0, 0] on input "파일 을 마우스로 끌어 오세요 (MP3, AAC, WAV, [MEDICAL_DATA], AIFF, OGG)" at bounding box center [0, 0] width 0 height 0
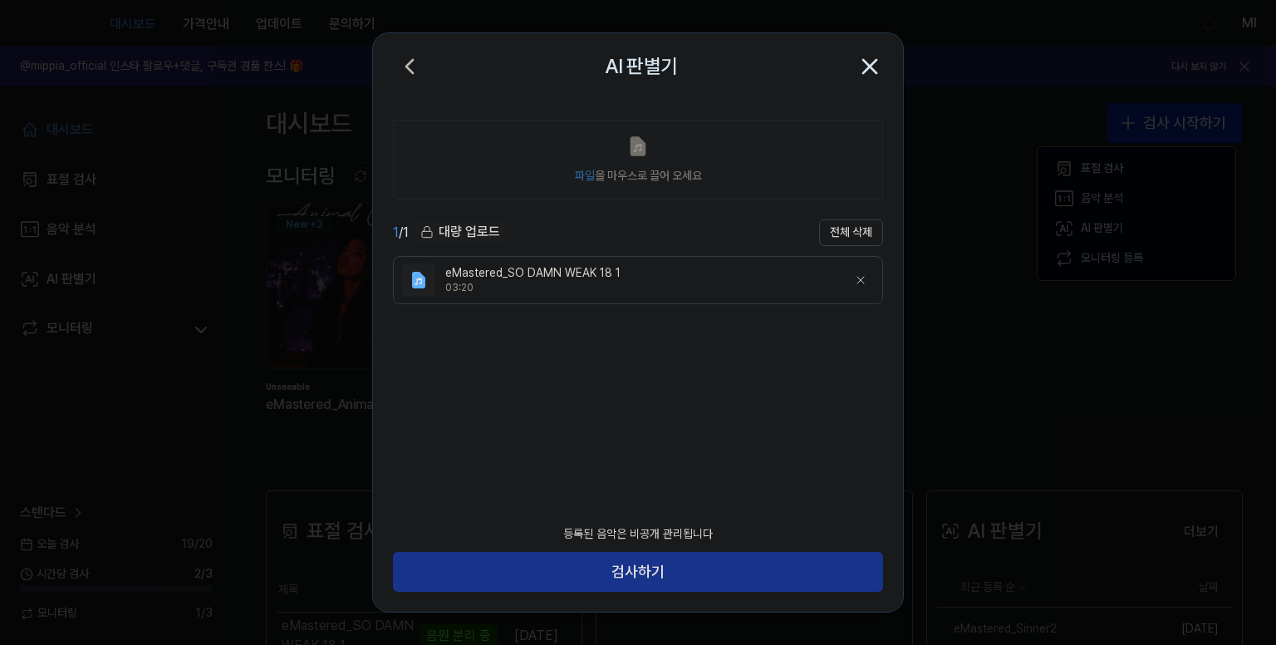
click at [705, 574] on button "검사하기" at bounding box center [638, 572] width 490 height 40
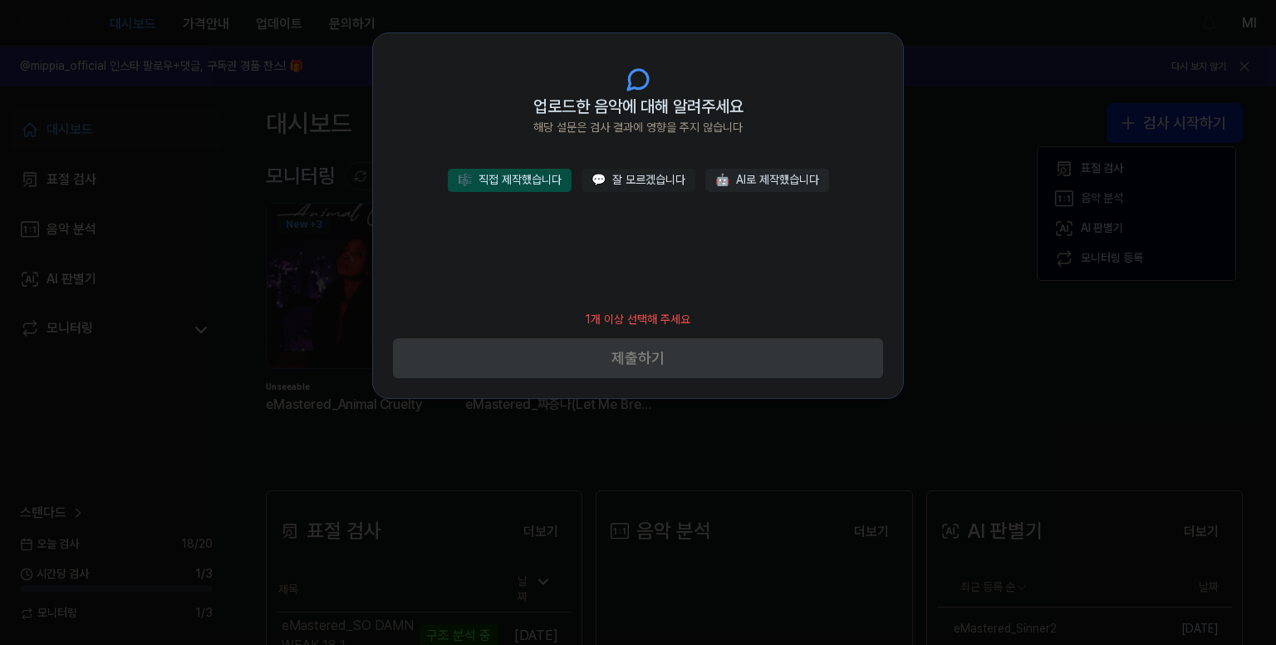
click at [539, 176] on button "🎼 직접 제작했습니다" at bounding box center [510, 180] width 124 height 23
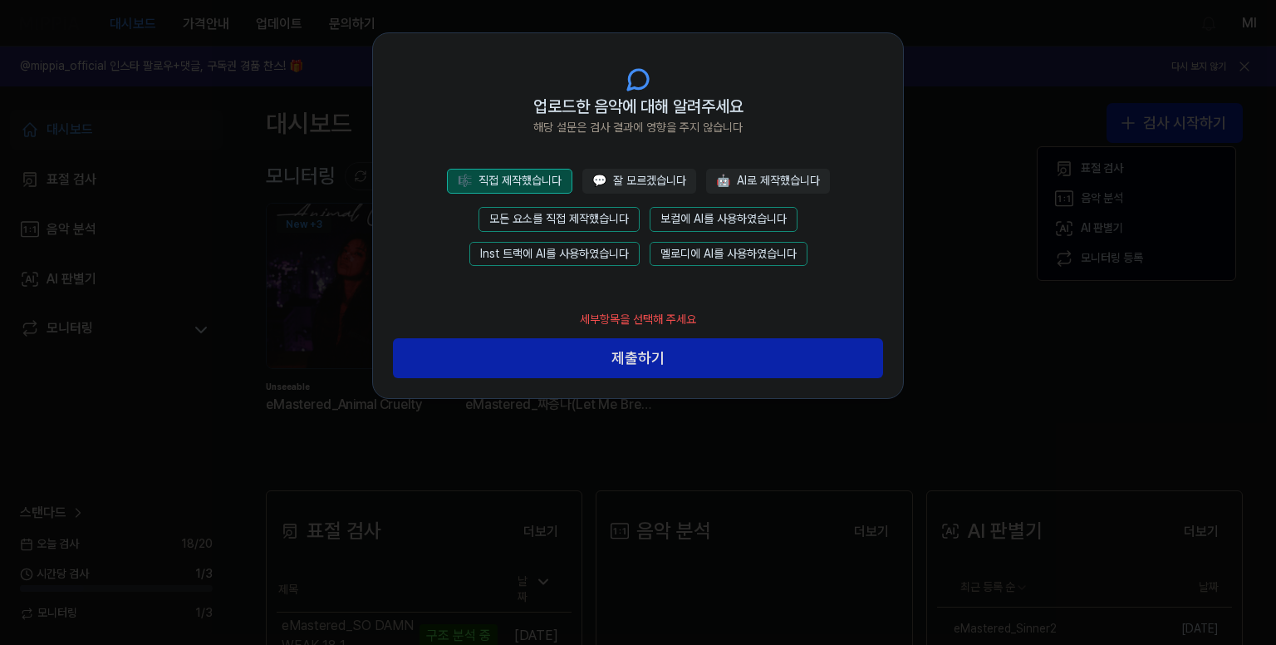
click at [592, 213] on button "모든 요소를 직접 제작했습니다" at bounding box center [559, 219] width 161 height 25
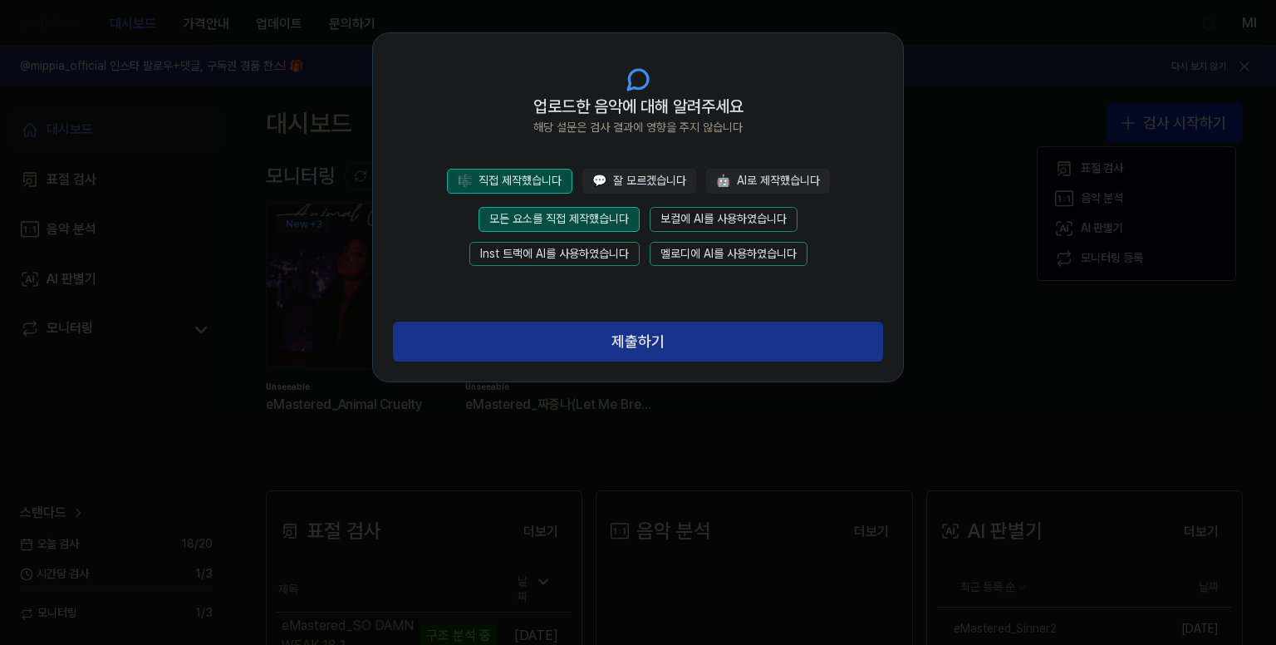
click at [645, 343] on button "제출하기" at bounding box center [638, 341] width 490 height 40
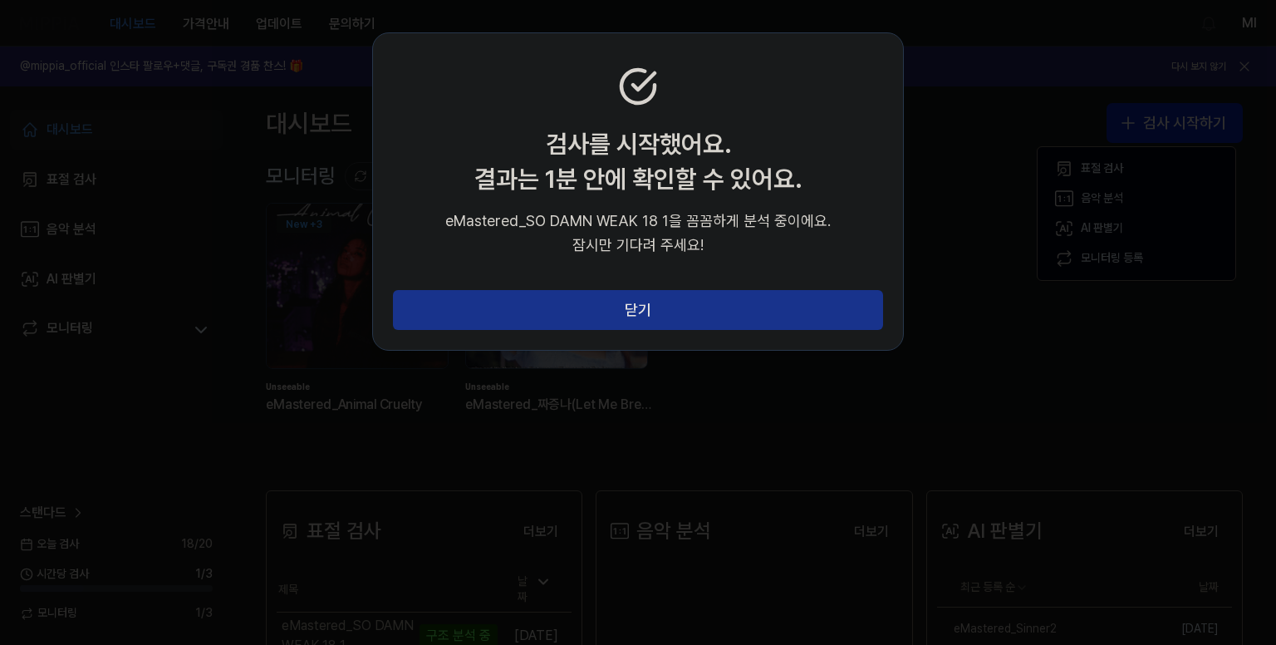
click at [675, 319] on button "닫기" at bounding box center [638, 310] width 490 height 40
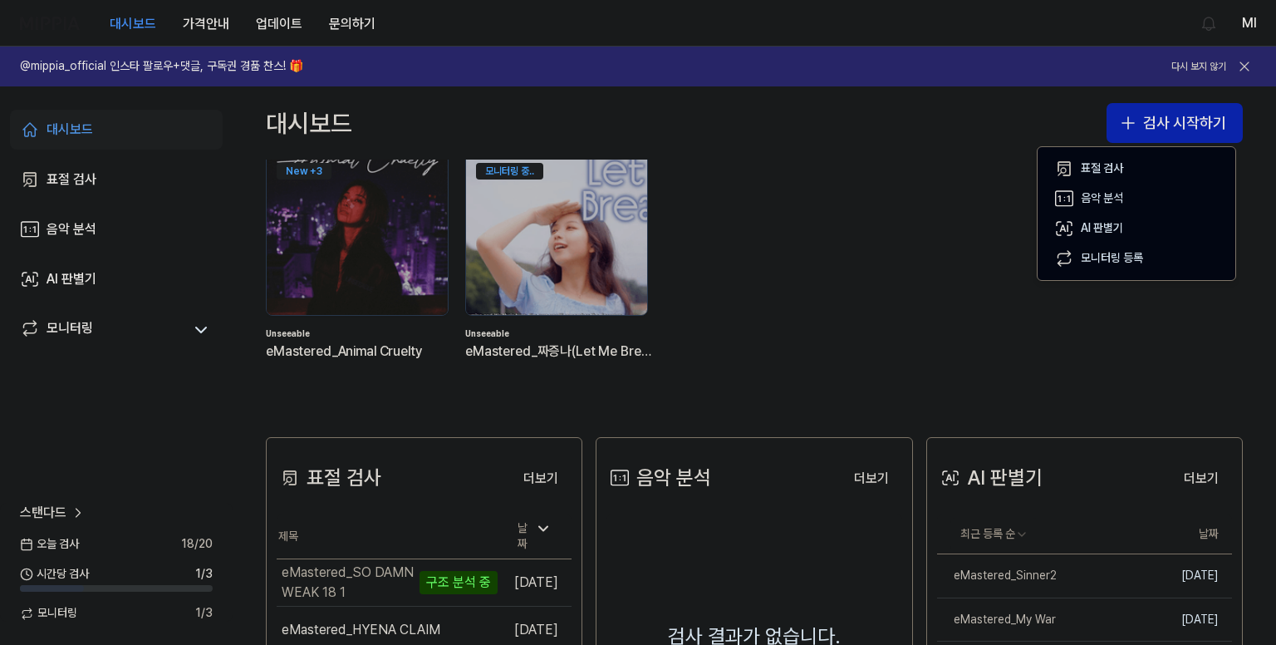
scroll to position [83, 0]
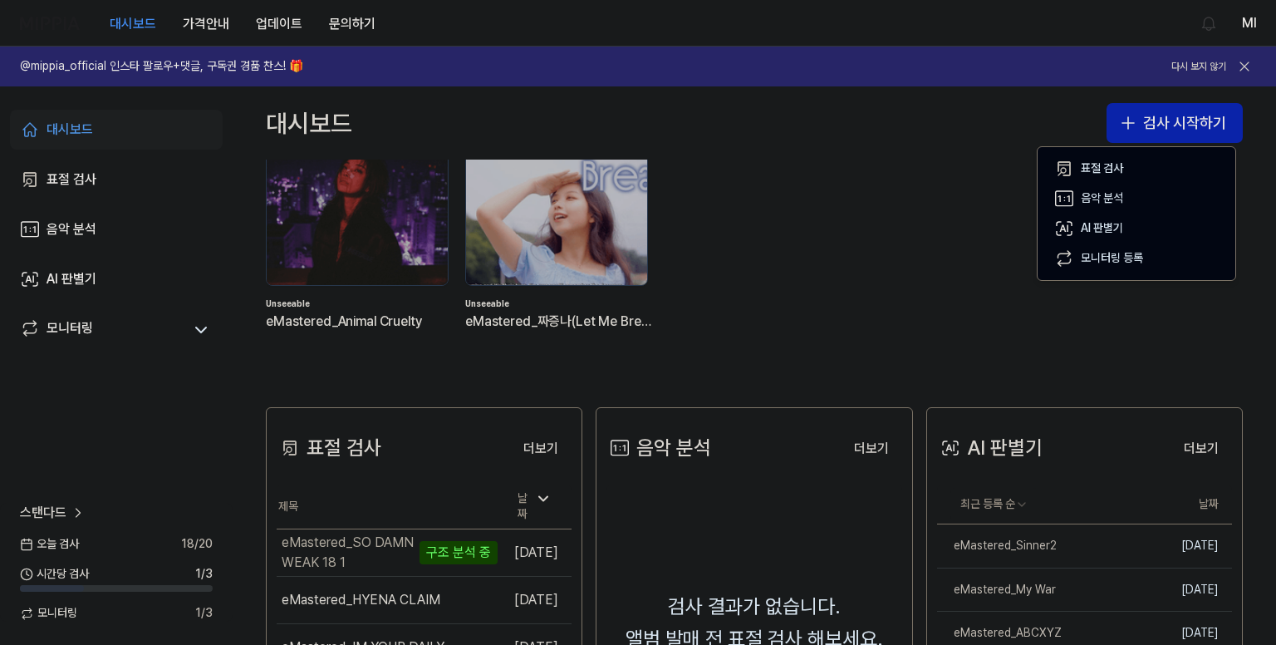
click at [855, 144] on div "대시보드 검사 시작하기" at bounding box center [754, 122] width 1043 height 73
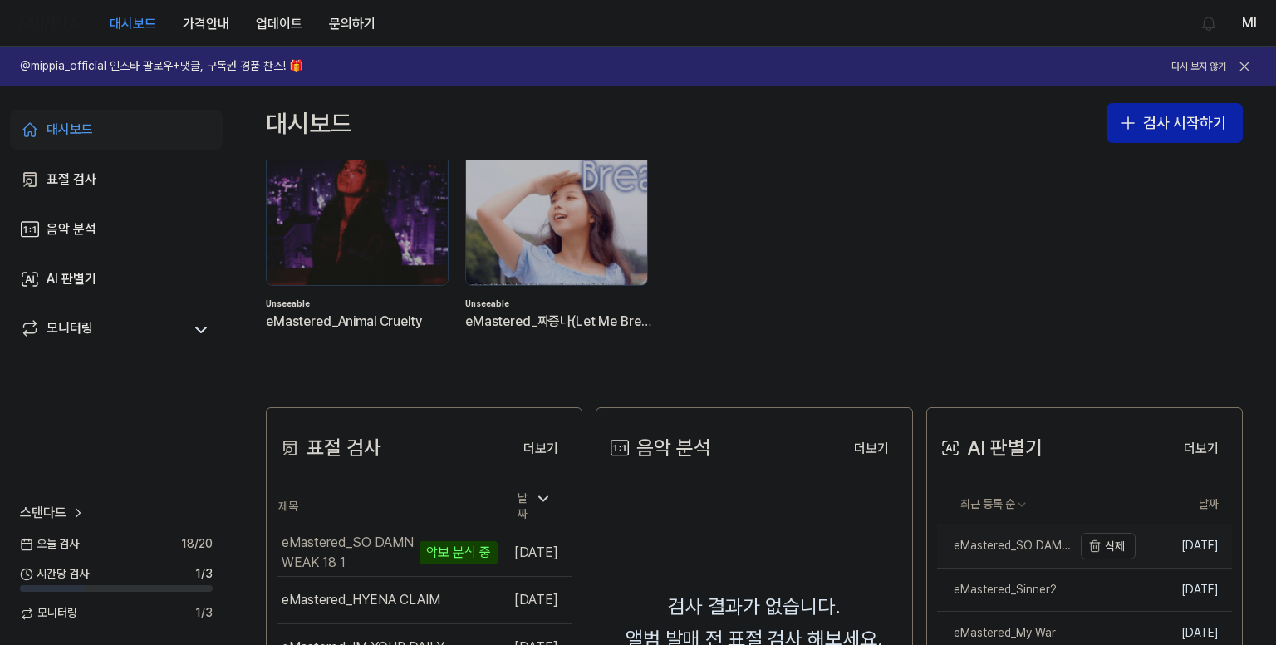
click at [987, 547] on div "eMastered_SO DAMN WEAK 18 1" at bounding box center [1004, 545] width 135 height 17
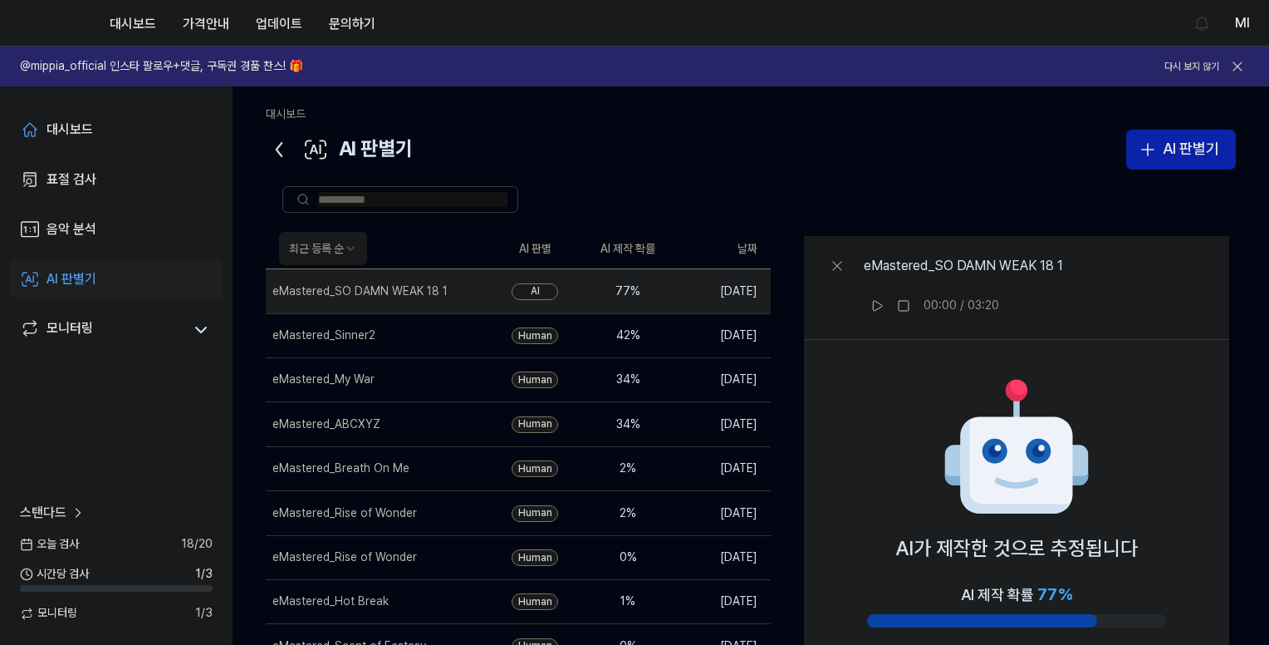
click at [265, 152] on div "대시보드 AI 판별기 AI 판별기 표절 검사 음악 분석 AI 판별기 최근 등록 순 AI 판별 AI 제작 확률 날짜 eMastered_SO DA…" at bounding box center [751, 365] width 1037 height 558
click at [277, 147] on icon at bounding box center [279, 149] width 5 height 13
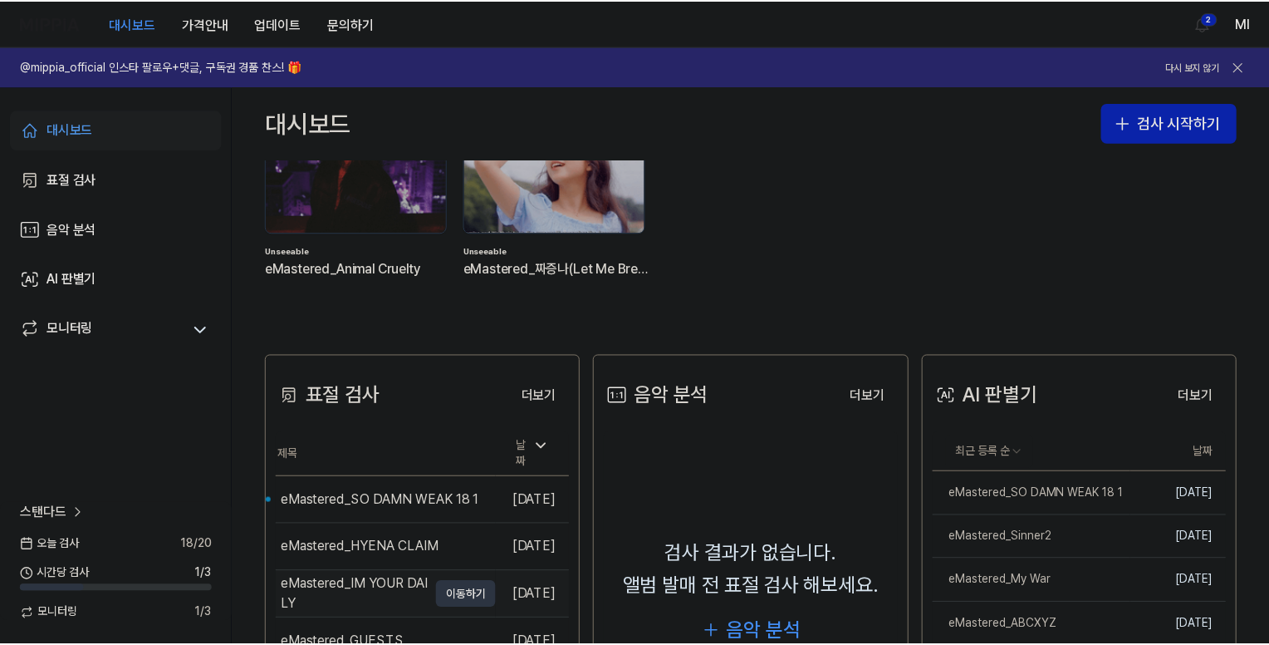
scroll to position [249, 0]
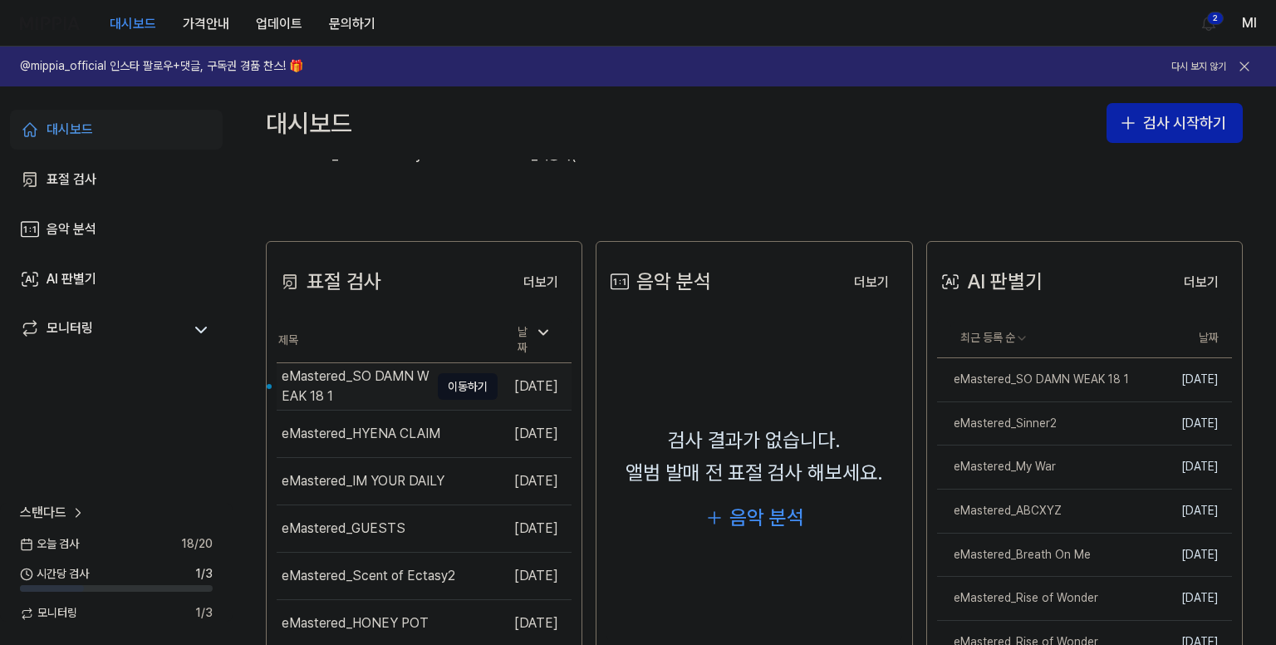
click at [375, 366] on div "eMastered_SO DAMN WEAK 18 1" at bounding box center [356, 386] width 148 height 40
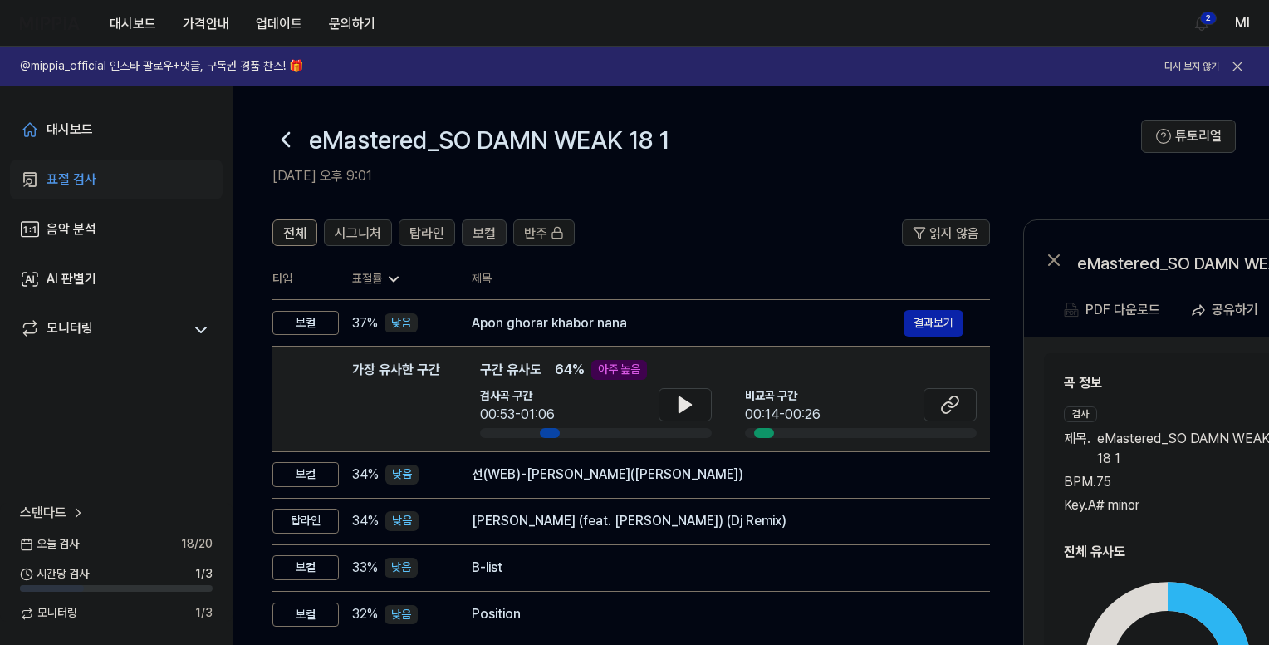
click at [487, 235] on span "보컬" at bounding box center [484, 233] width 23 height 20
click at [415, 226] on span "탑라인" at bounding box center [427, 233] width 35 height 20
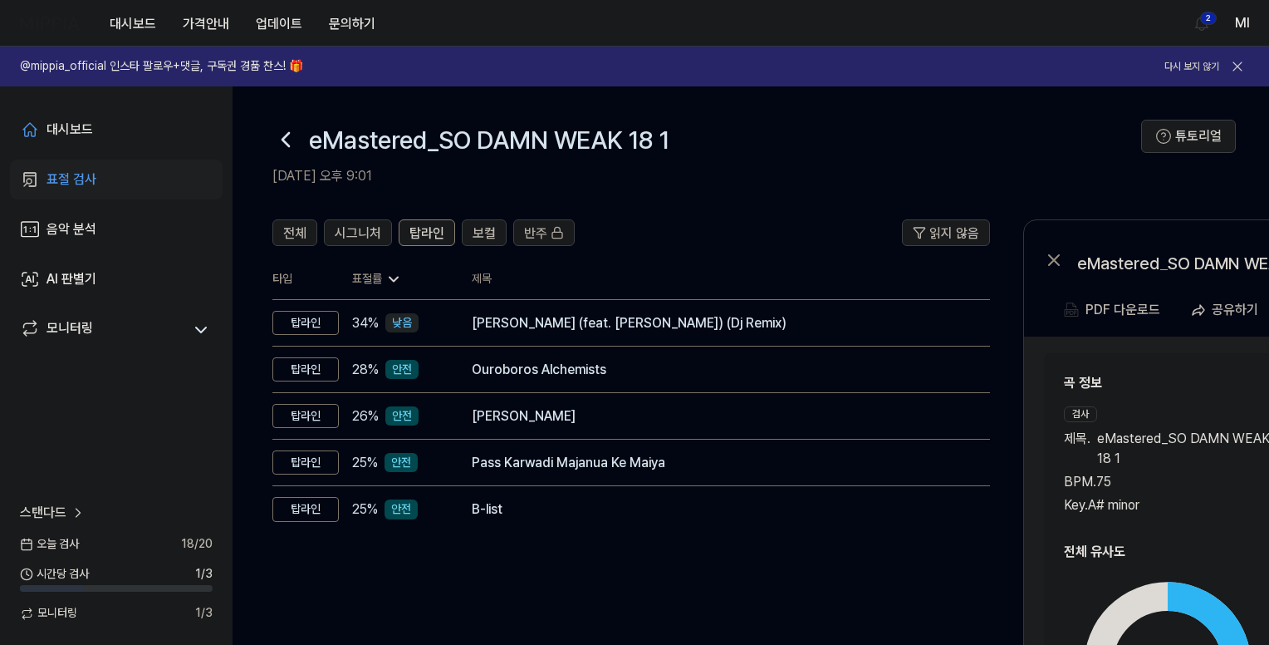
click at [283, 147] on icon at bounding box center [285, 139] width 27 height 27
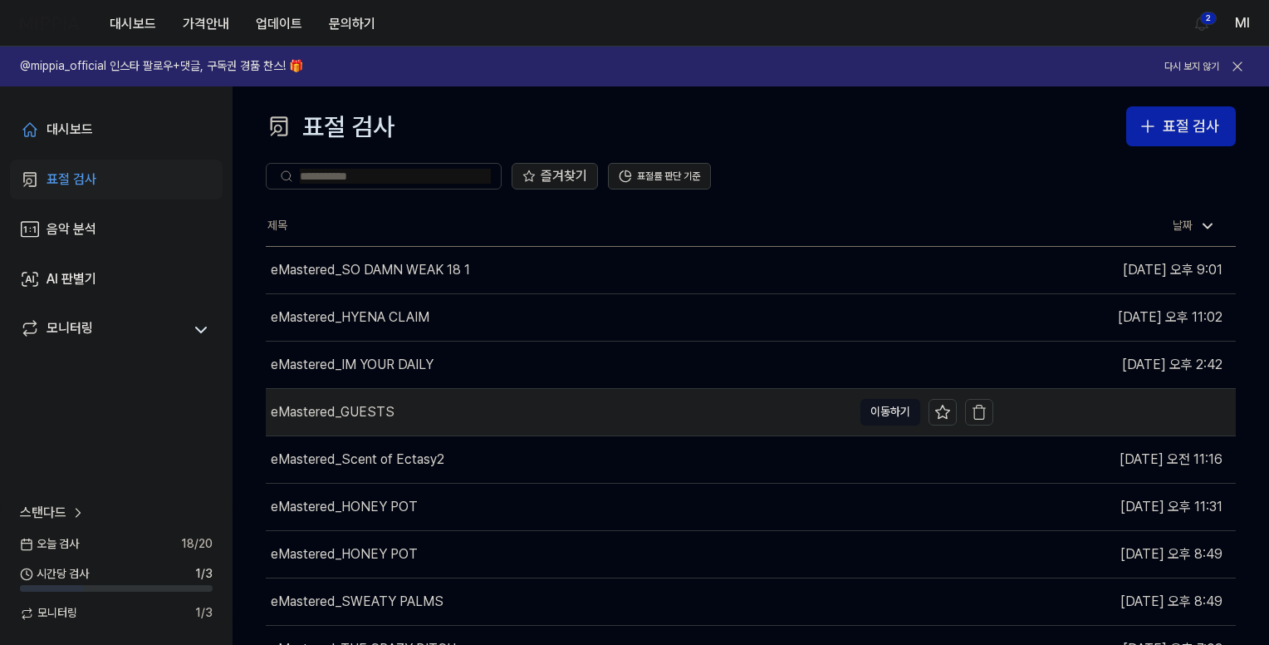
click at [365, 410] on div "eMastered_GUESTS" at bounding box center [333, 412] width 124 height 20
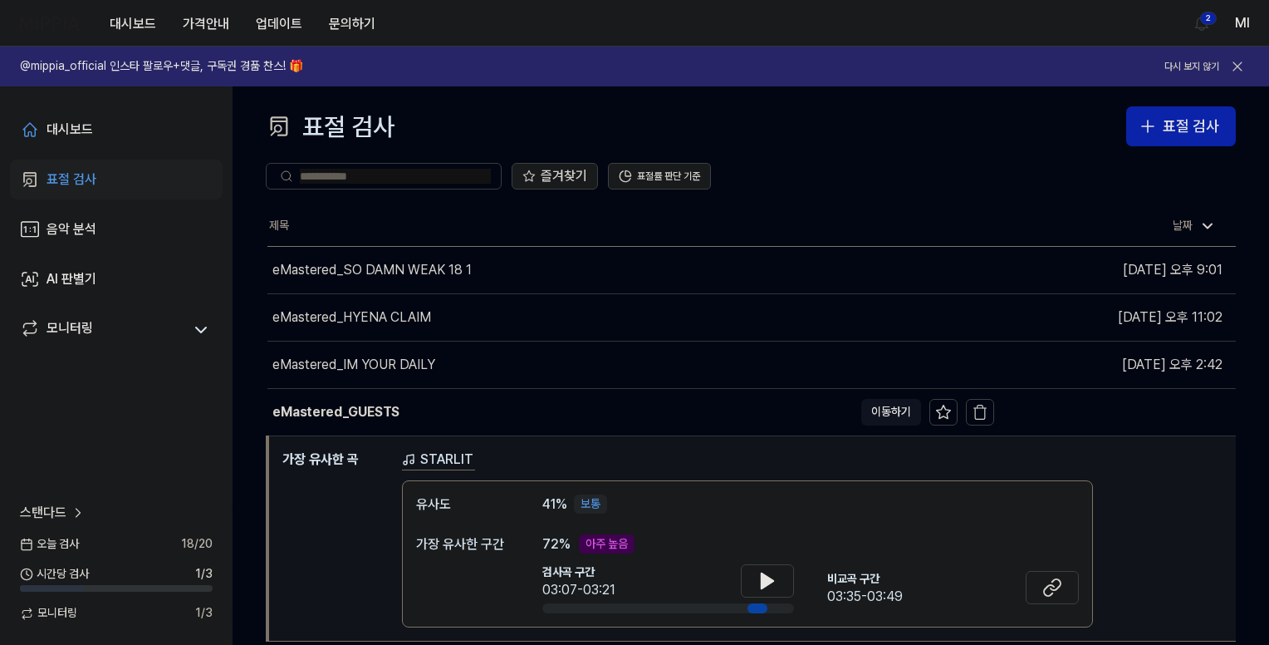
click at [582, 459] on div "STARLIT" at bounding box center [812, 459] width 821 height 21
click at [325, 489] on h1 "가장 유사한 곡" at bounding box center [335, 538] width 106 height 179
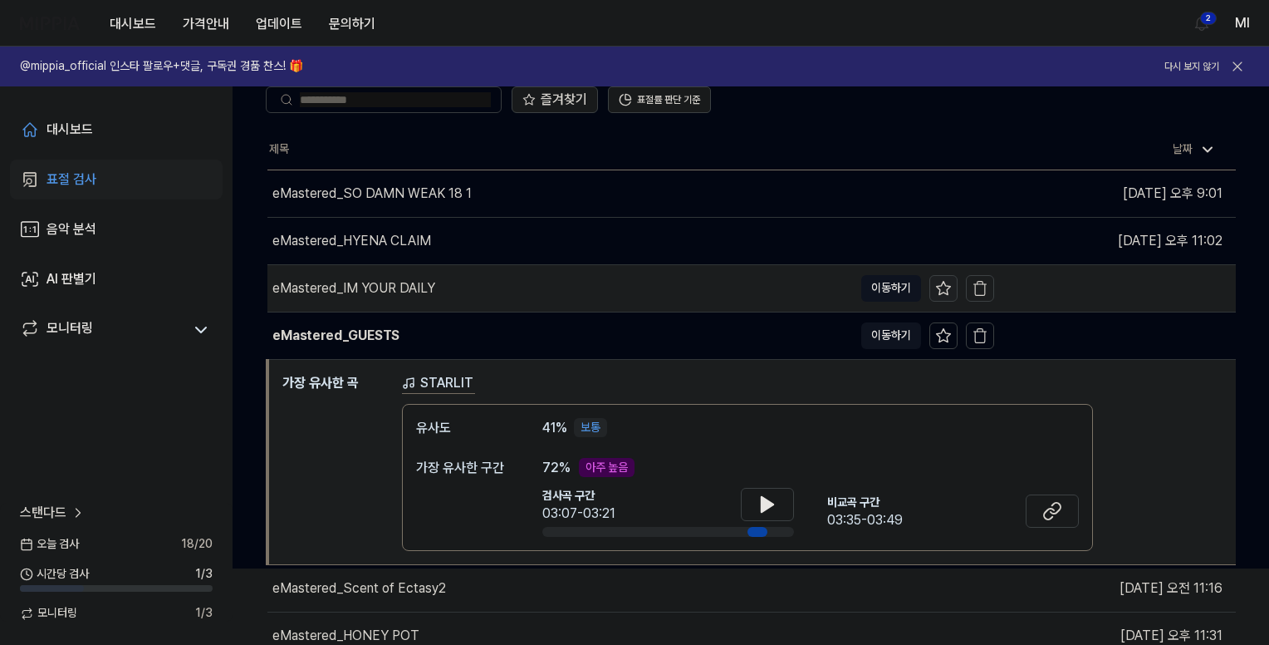
scroll to position [76, 0]
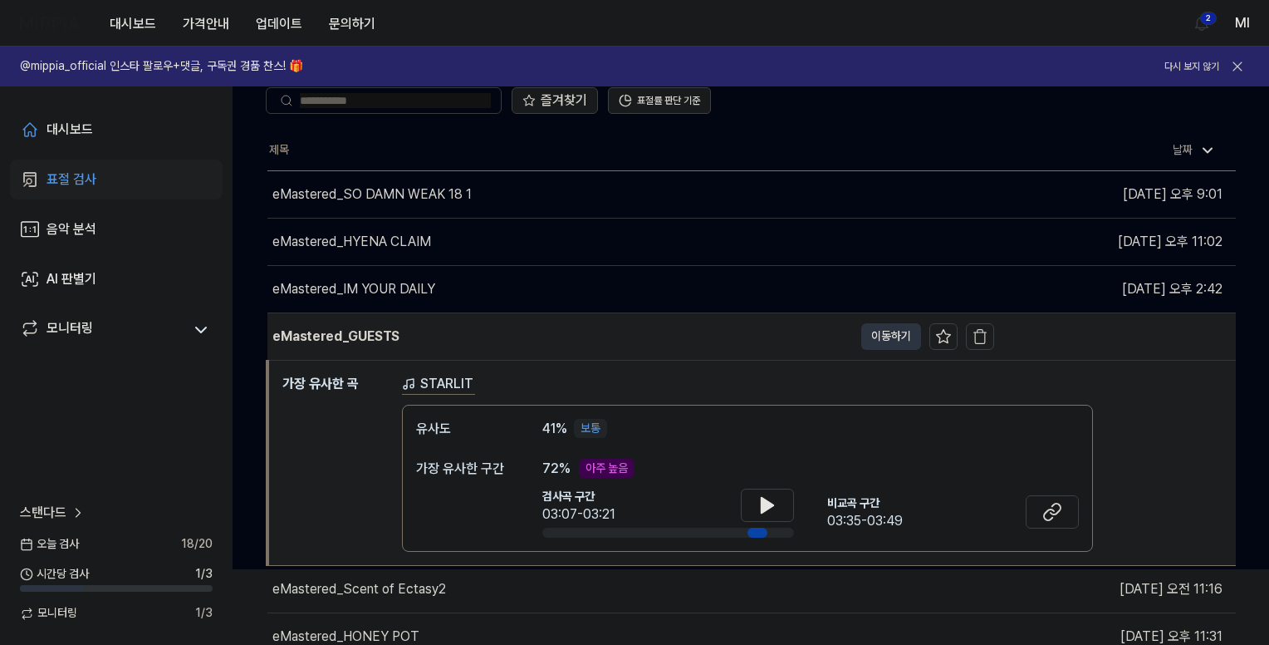
click at [886, 333] on button "이동하기" at bounding box center [891, 336] width 60 height 27
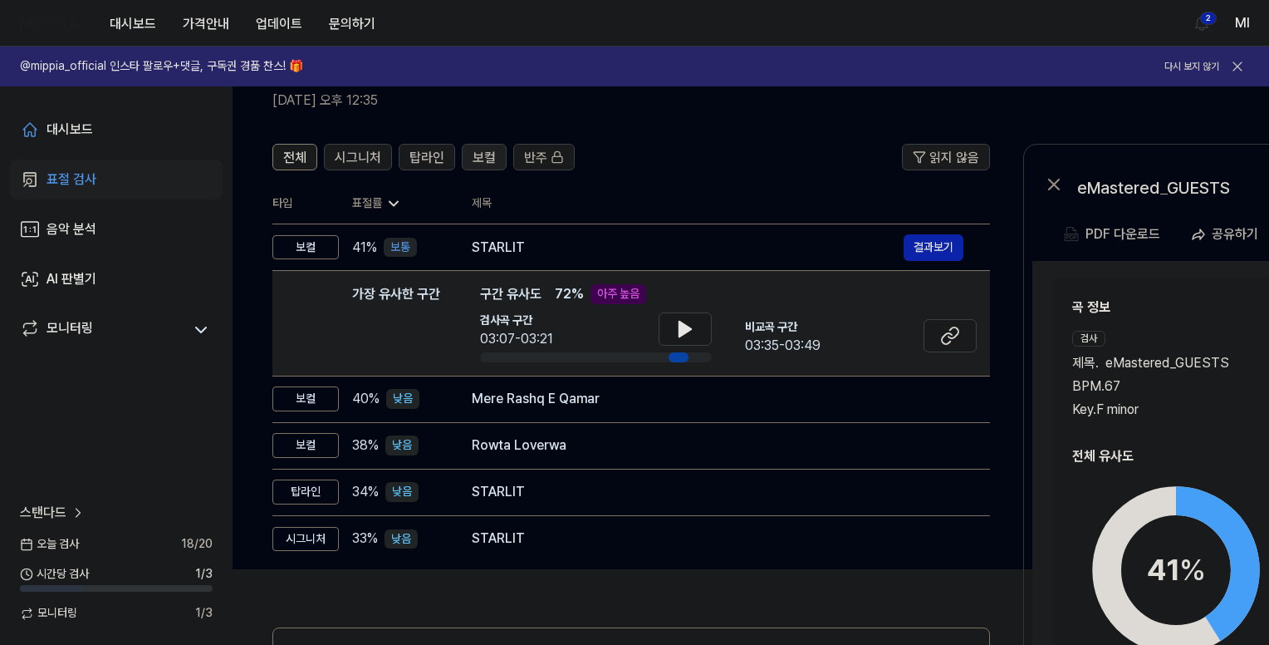
click at [493, 156] on button "보컬" at bounding box center [484, 157] width 45 height 27
click at [431, 154] on span "탑라인" at bounding box center [427, 158] width 35 height 20
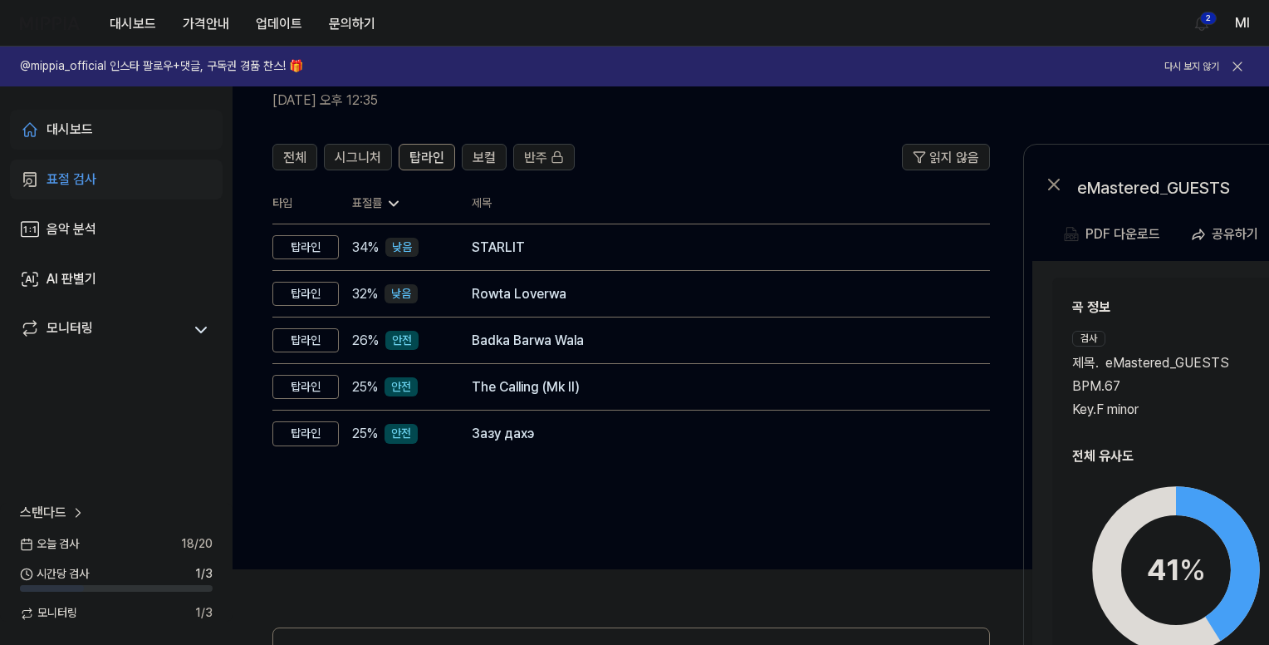
drag, startPoint x: 53, startPoint y: 124, endPoint x: 70, endPoint y: 130, distance: 17.9
click at [53, 124] on div "대시보드" at bounding box center [70, 130] width 47 height 20
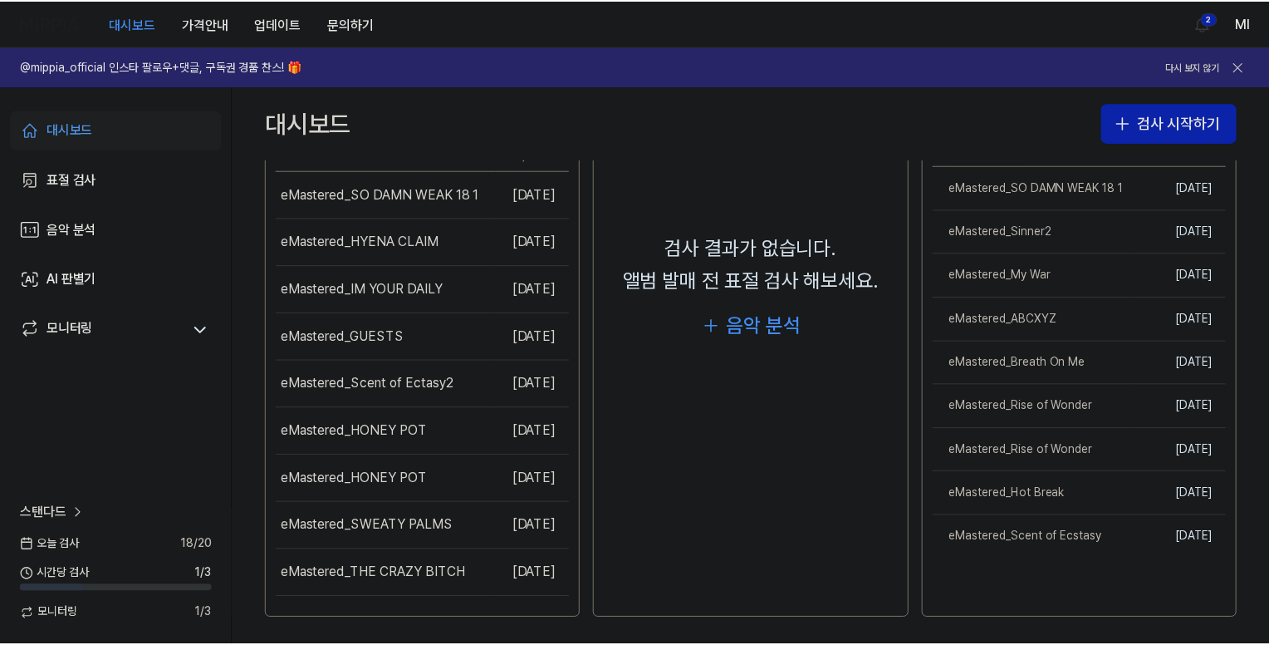
scroll to position [275, 0]
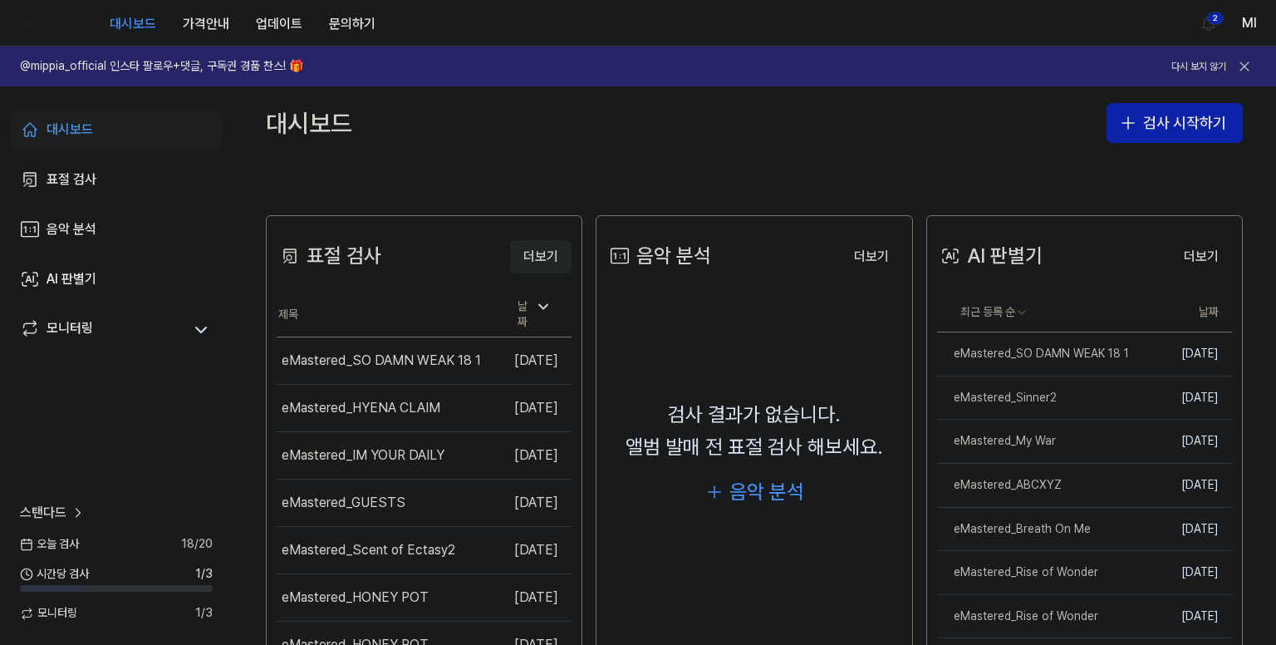
click at [542, 249] on button "더보기" at bounding box center [540, 256] width 61 height 33
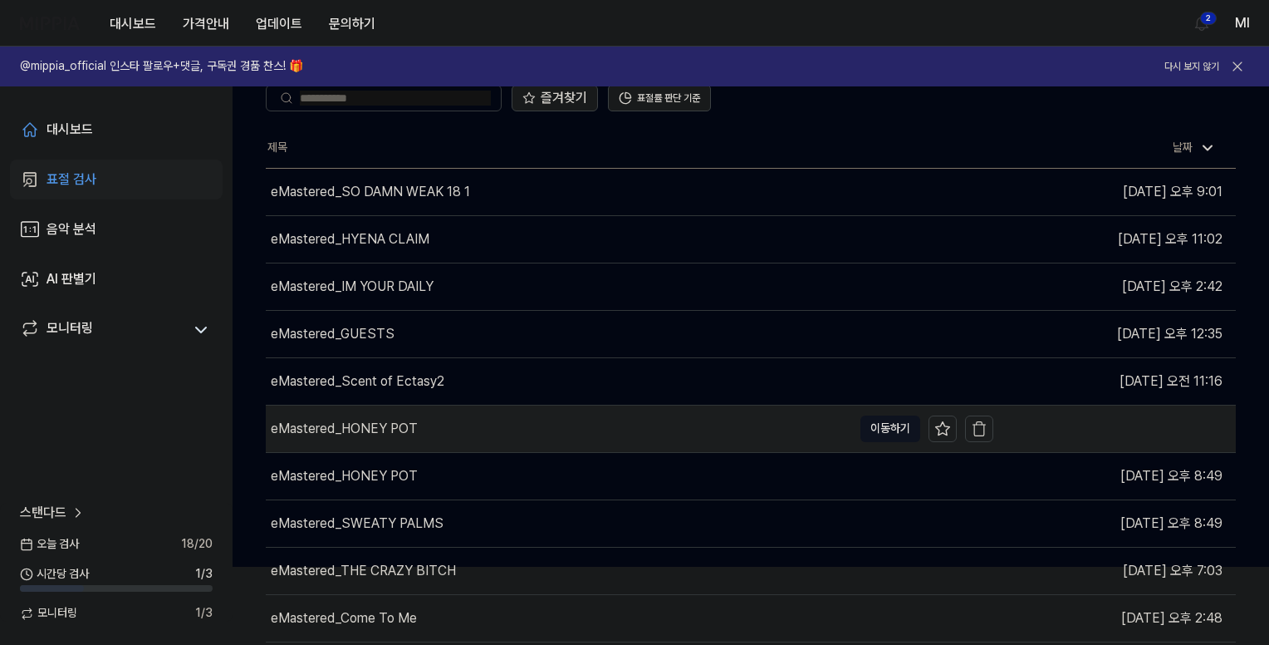
scroll to position [120, 0]
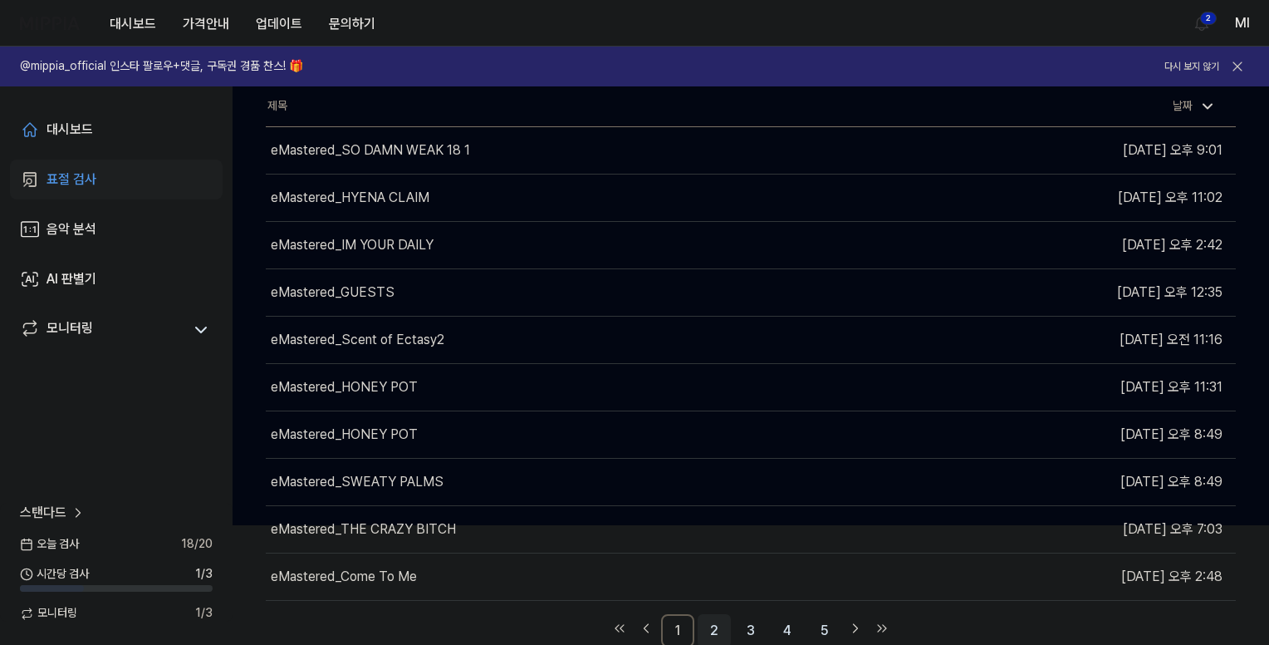
click at [719, 624] on link "2" at bounding box center [714, 630] width 33 height 33
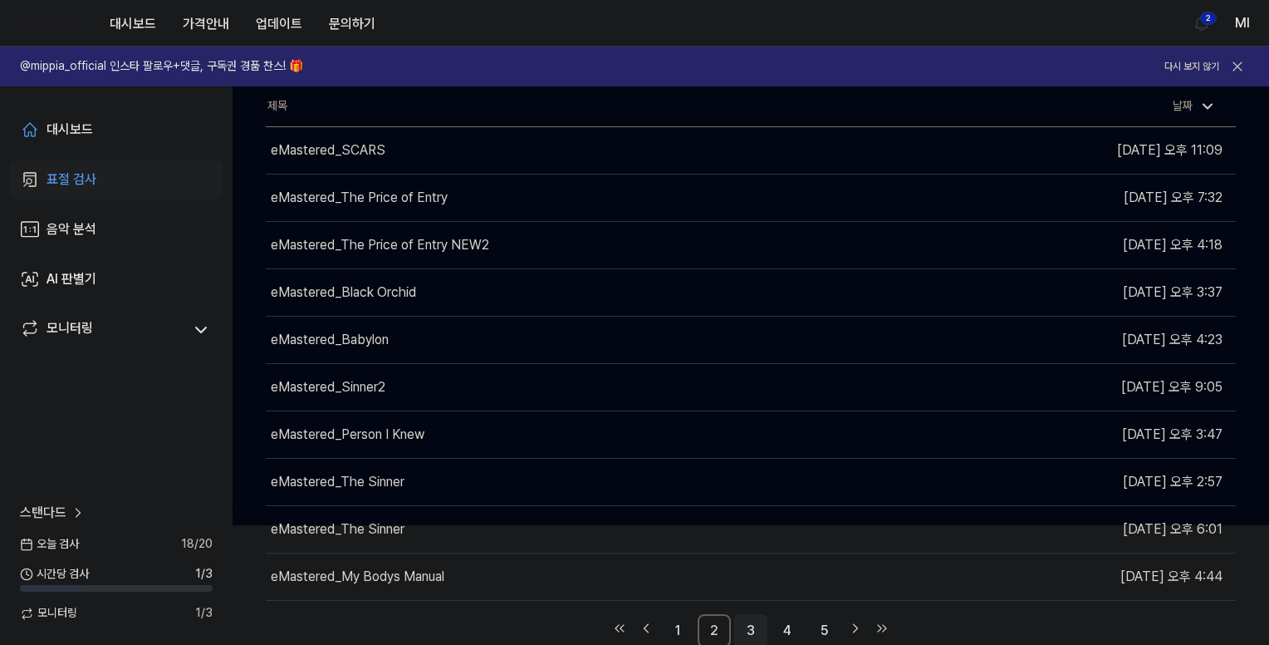
click at [748, 619] on link "3" at bounding box center [750, 630] width 33 height 33
click at [401, 572] on div "eMastered_Animal Cruelty" at bounding box center [347, 577] width 153 height 20
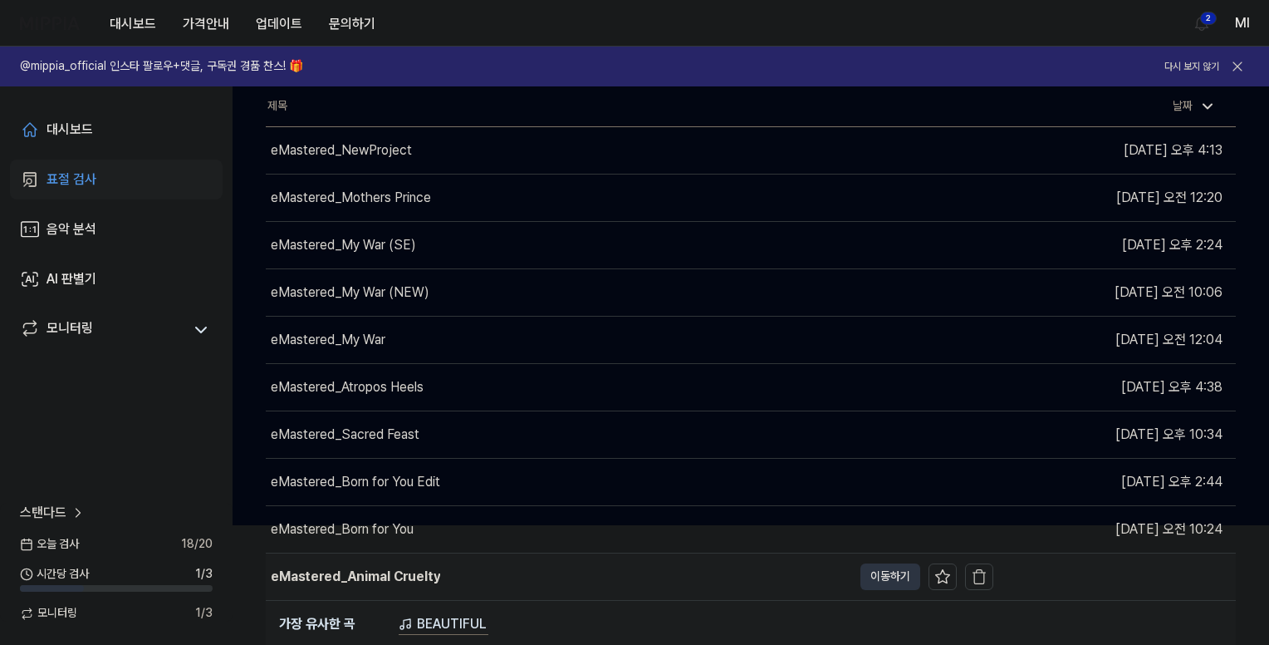
click at [881, 572] on button "이동하기" at bounding box center [891, 576] width 60 height 27
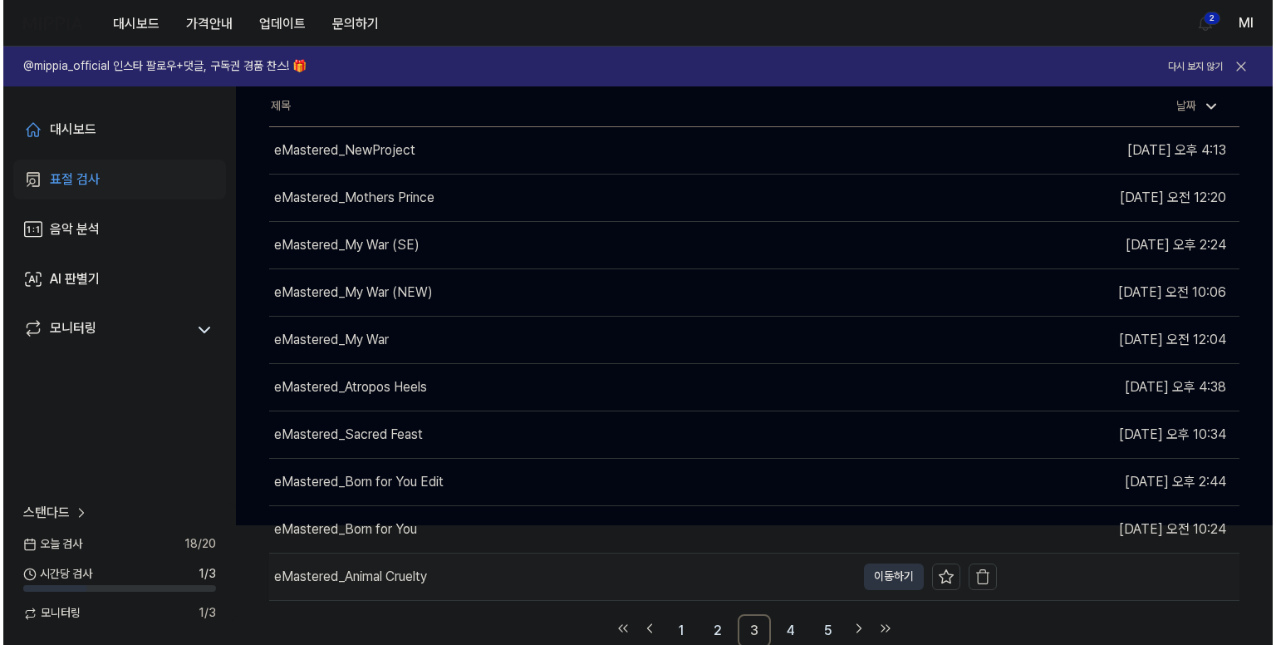
scroll to position [0, 0]
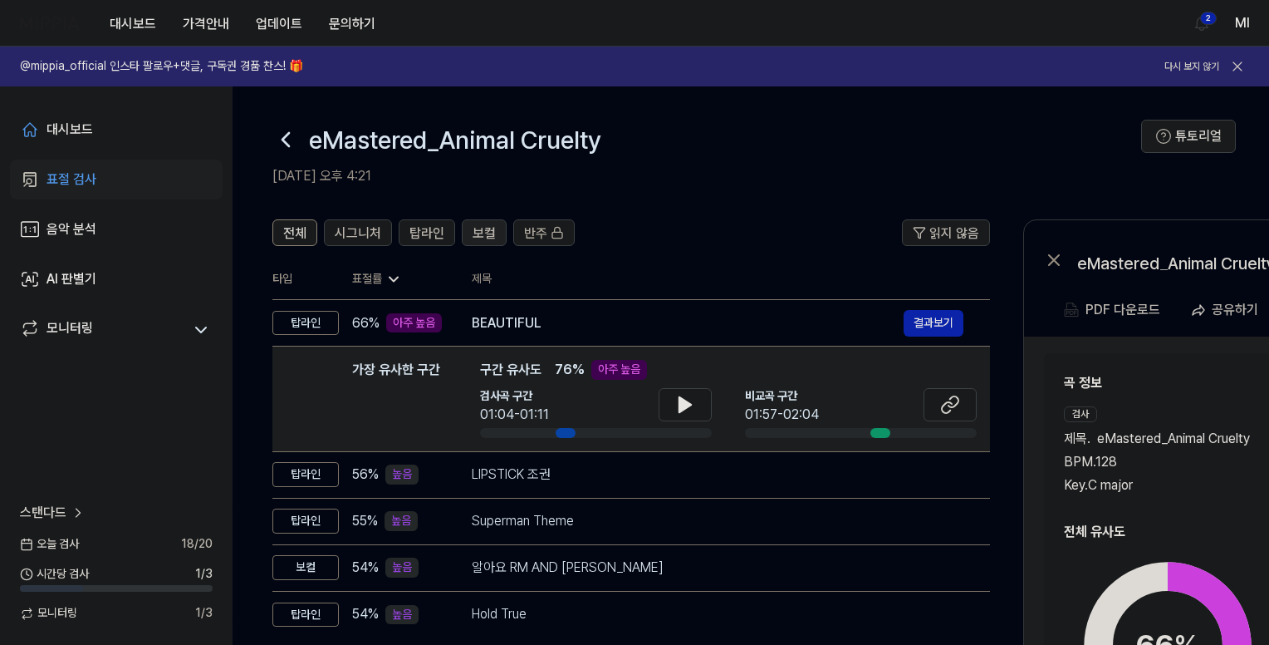
drag, startPoint x: 485, startPoint y: 235, endPoint x: 495, endPoint y: 233, distance: 10.1
click at [486, 235] on span "보컬" at bounding box center [484, 233] width 23 height 20
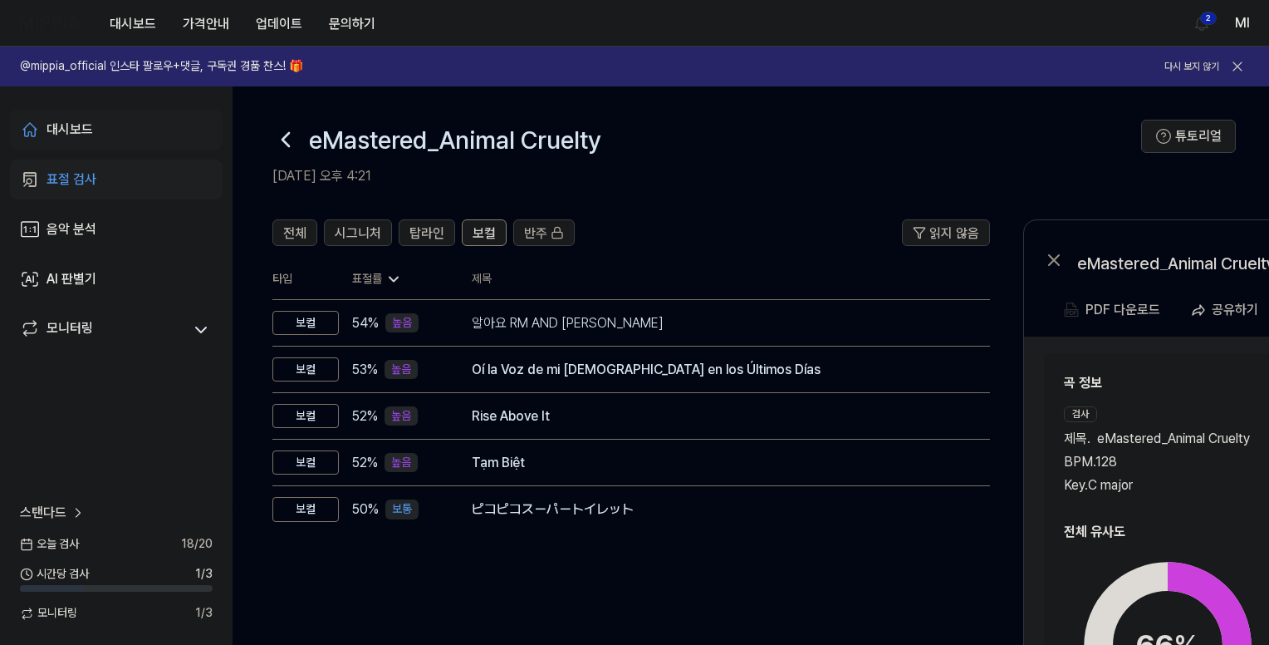
click at [96, 129] on link "대시보드" at bounding box center [116, 130] width 213 height 40
